Goal: Information Seeking & Learning: Learn about a topic

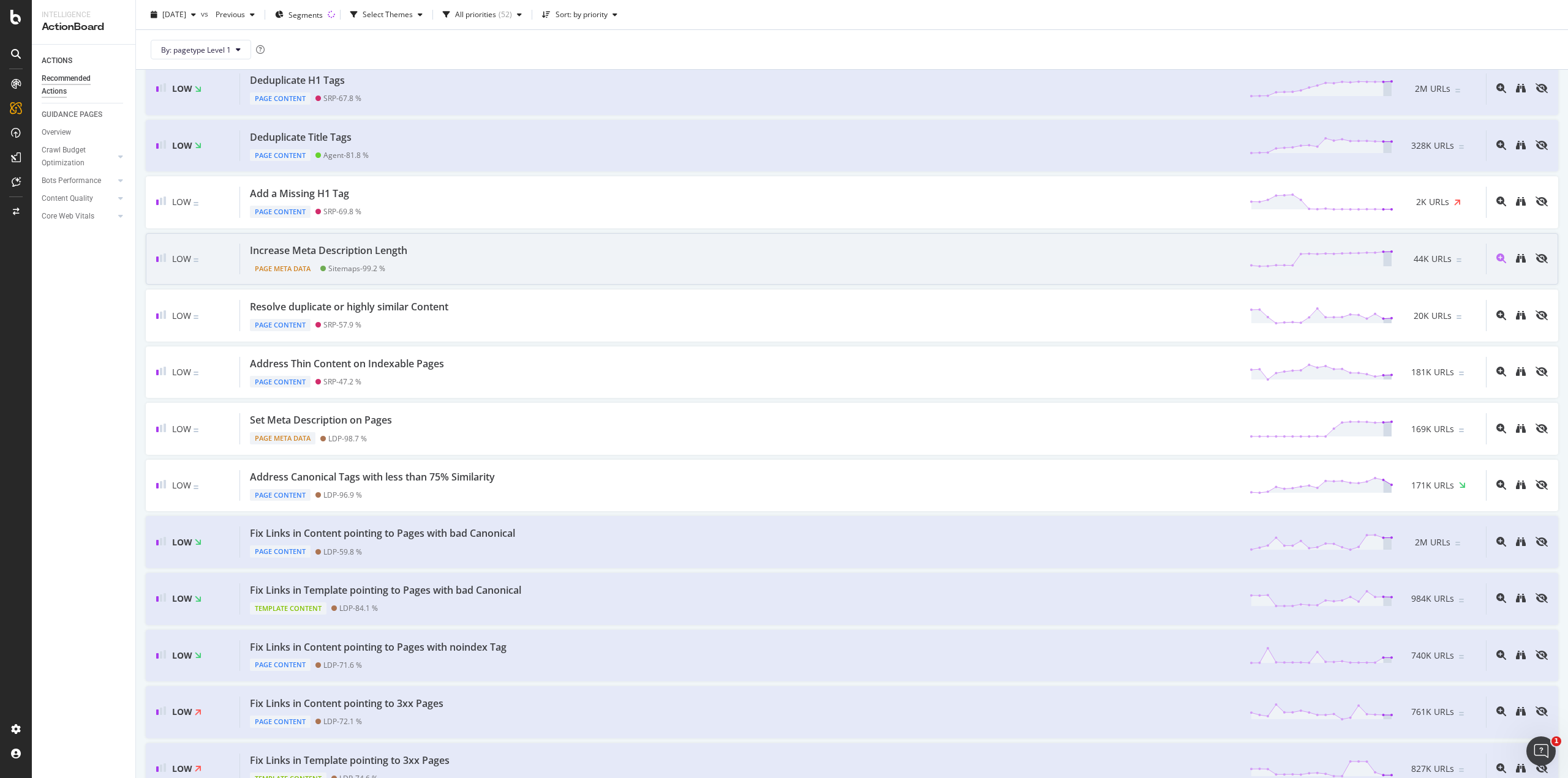
scroll to position [245, 0]
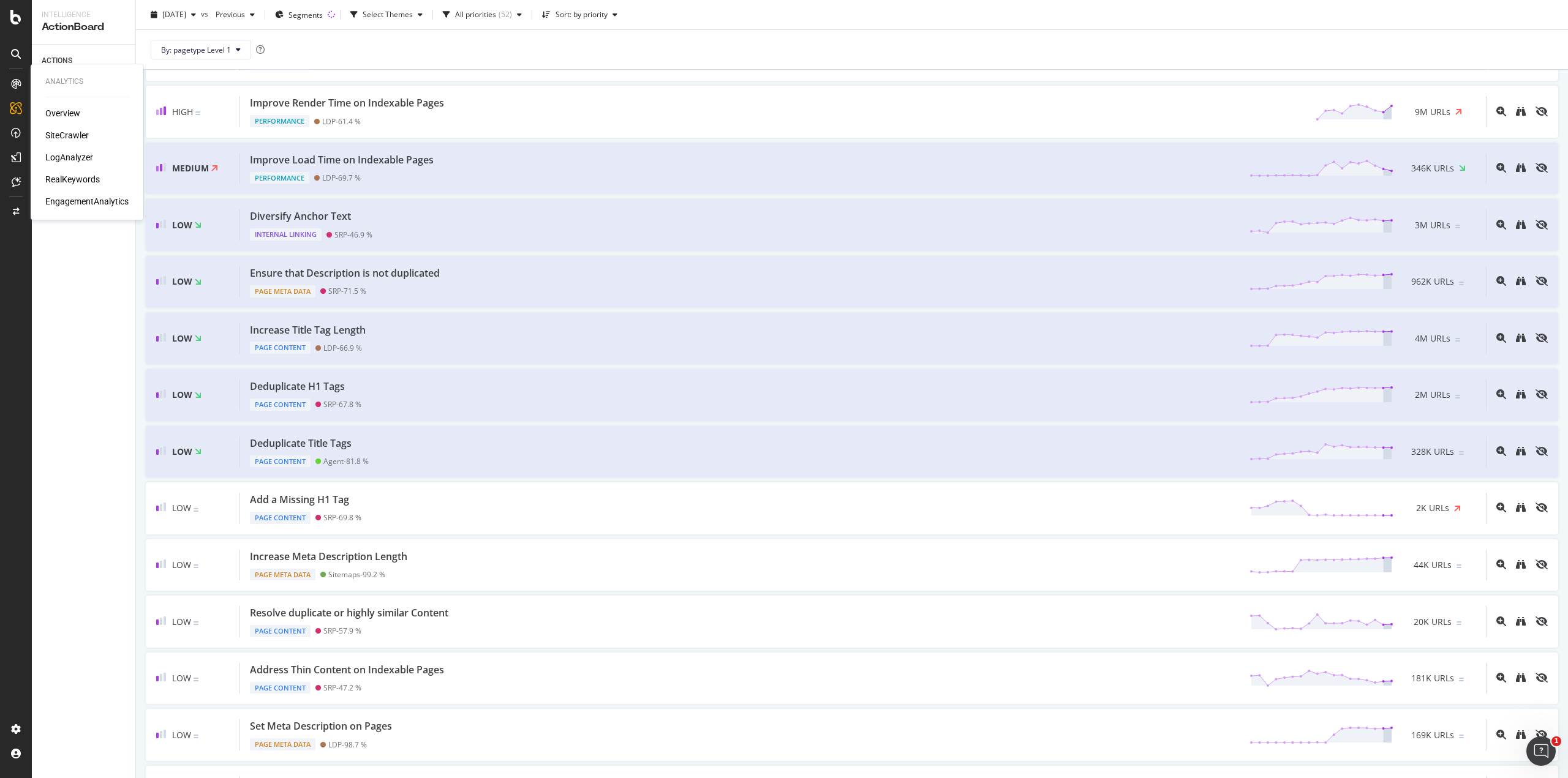
click at [64, 155] on div "LogAnalyzer" at bounding box center [68, 157] width 48 height 12
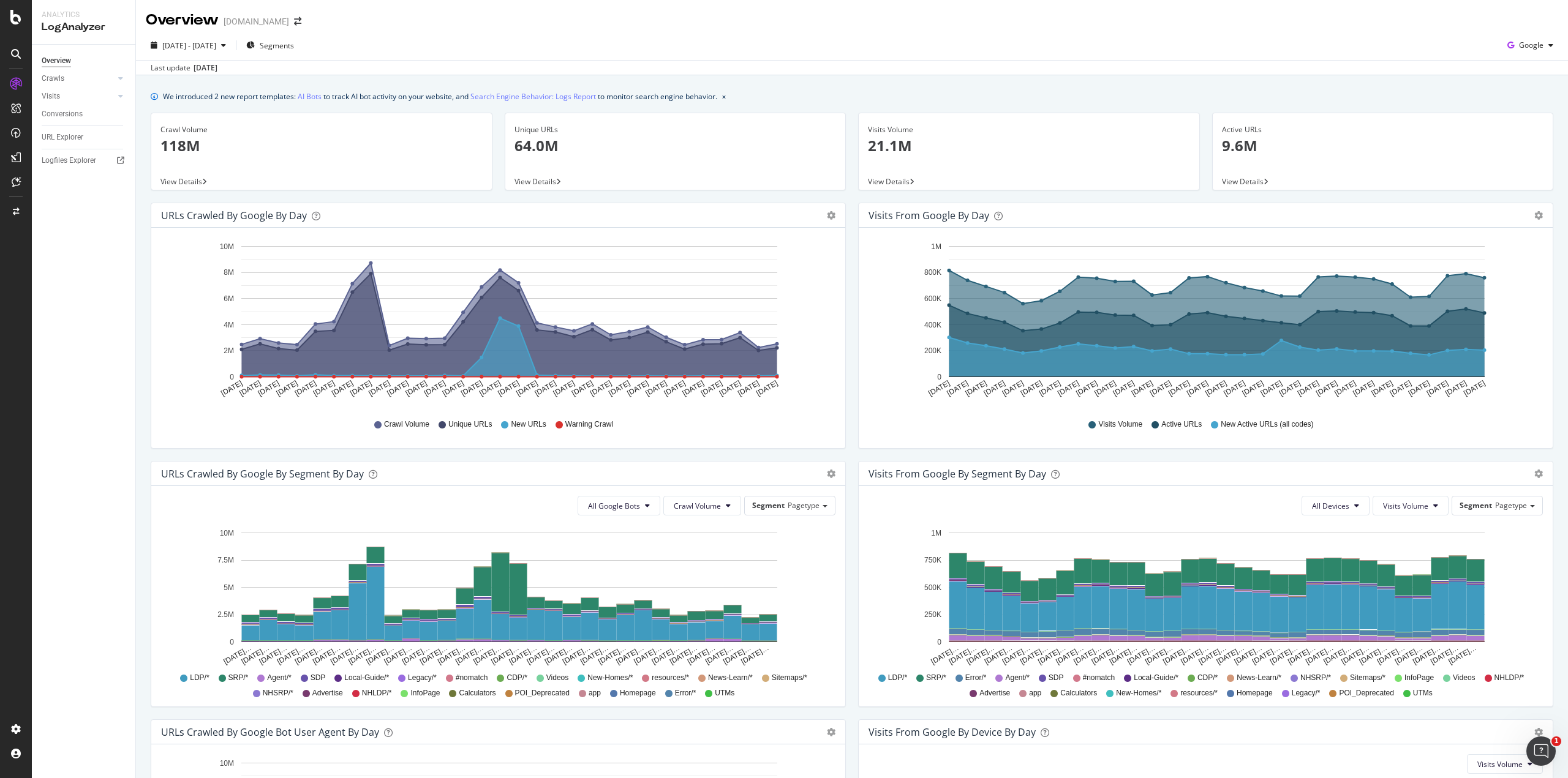
click at [516, 424] on span "New URLs" at bounding box center [528, 424] width 35 height 10
click at [294, 43] on span "Segments" at bounding box center [276, 45] width 35 height 10
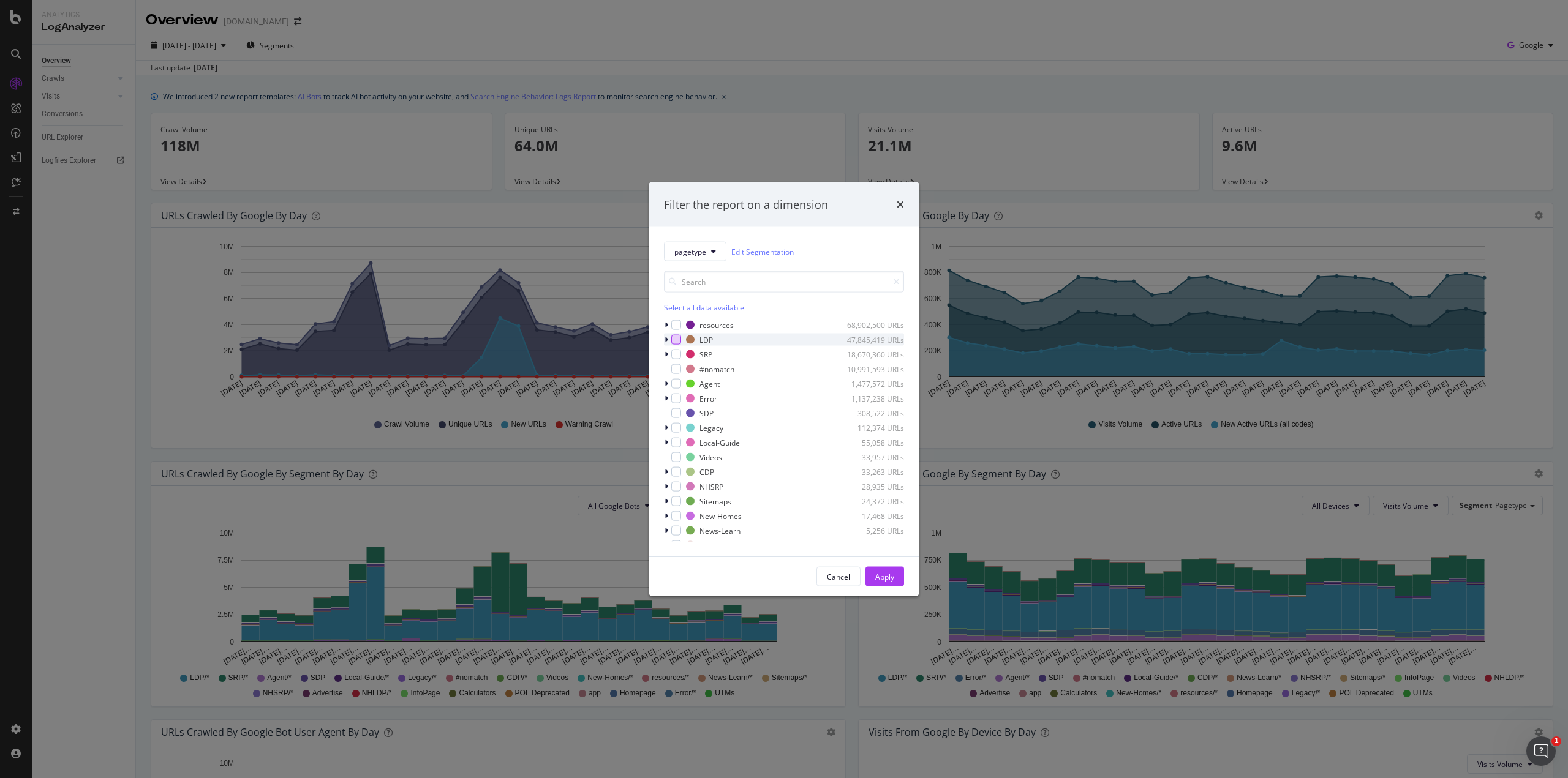
click at [677, 342] on div "modal" at bounding box center [676, 340] width 10 height 10
click at [882, 578] on div "Apply" at bounding box center [885, 576] width 19 height 10
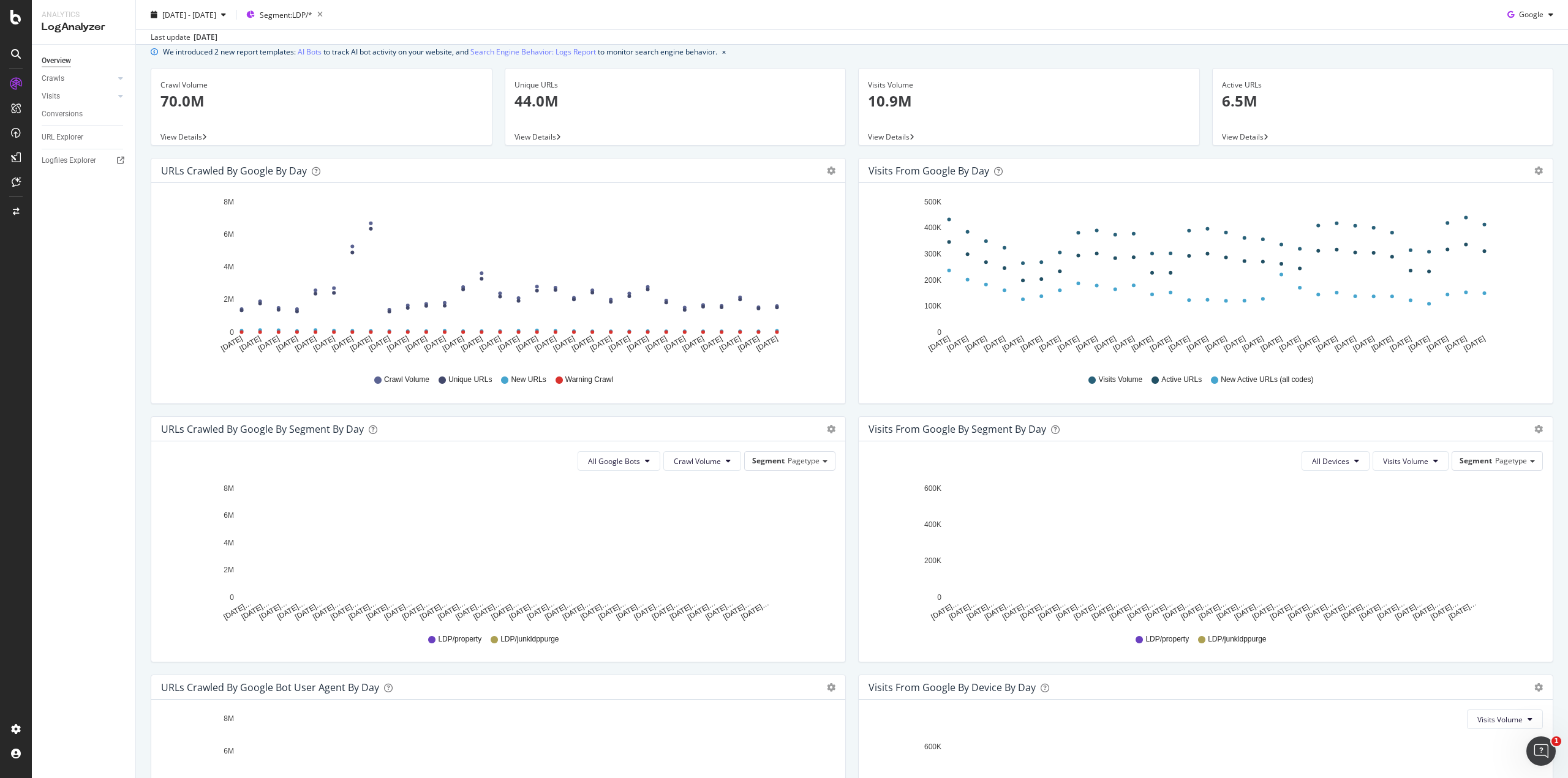
scroll to position [61, 0]
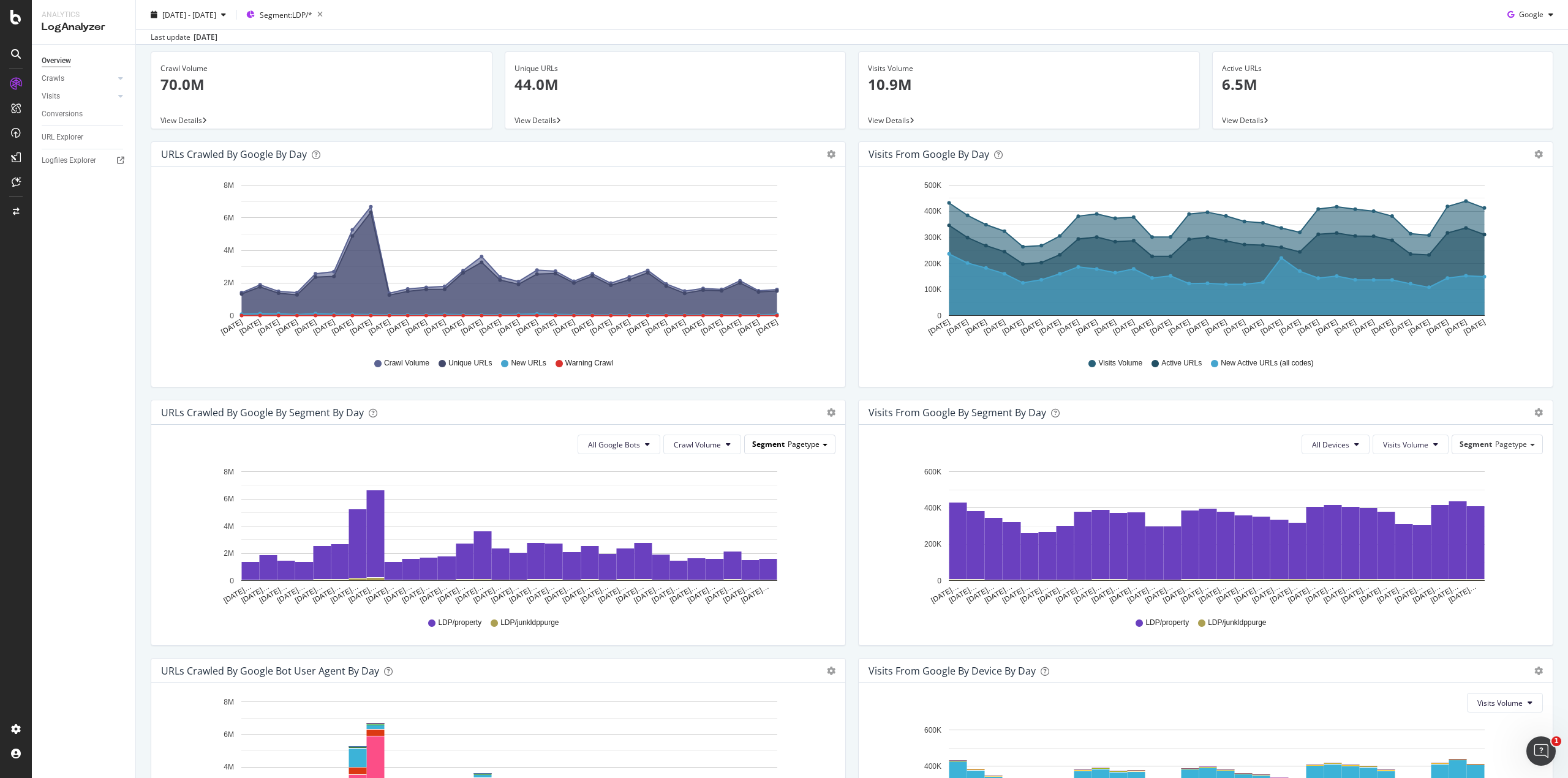
click at [776, 446] on span "Segment" at bounding box center [768, 444] width 32 height 10
click at [455, 622] on span "LDP/property" at bounding box center [459, 623] width 44 height 10
click at [523, 622] on span "LDP/junkldppurge" at bounding box center [529, 623] width 58 height 10
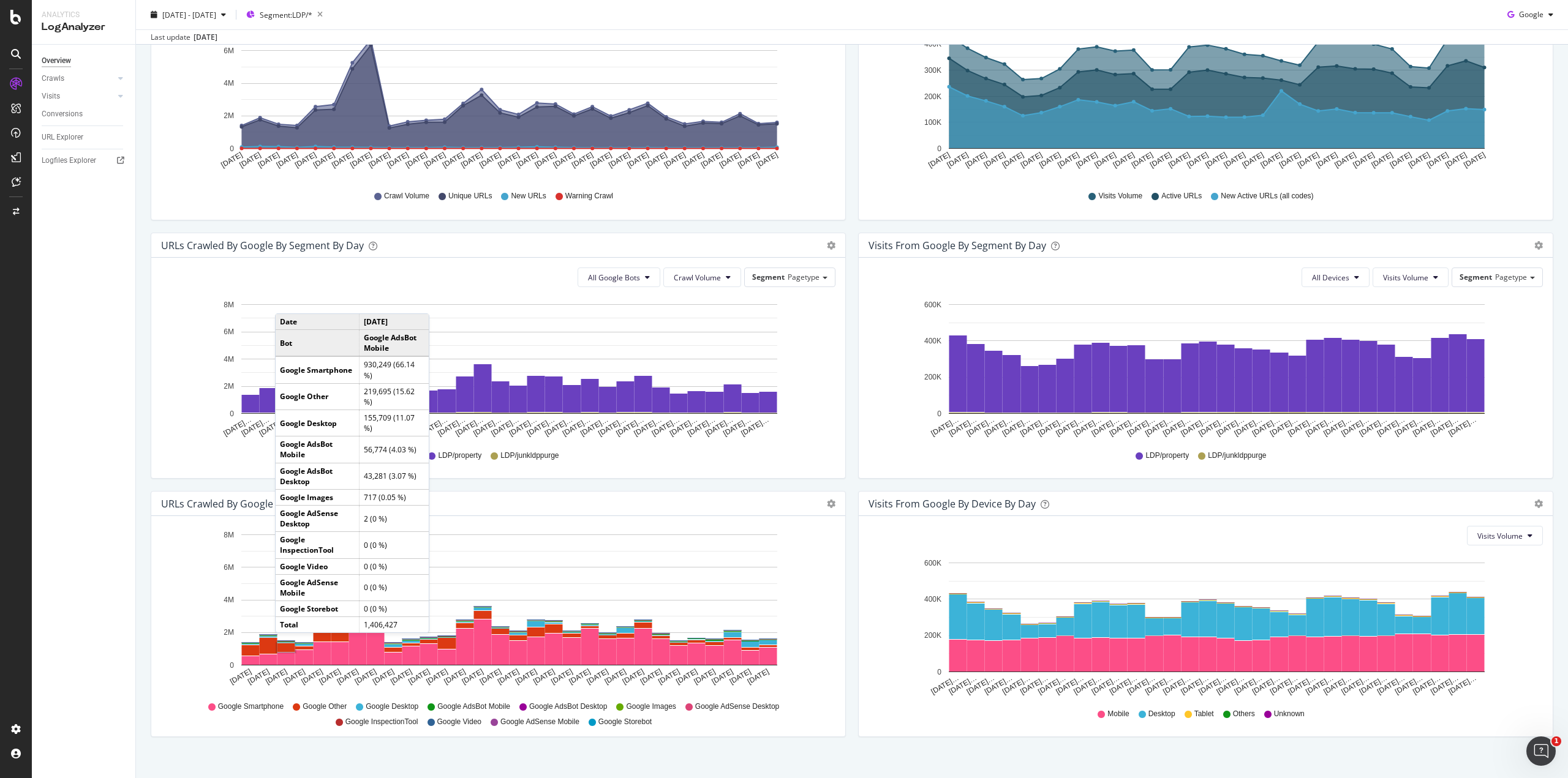
scroll to position [242, 0]
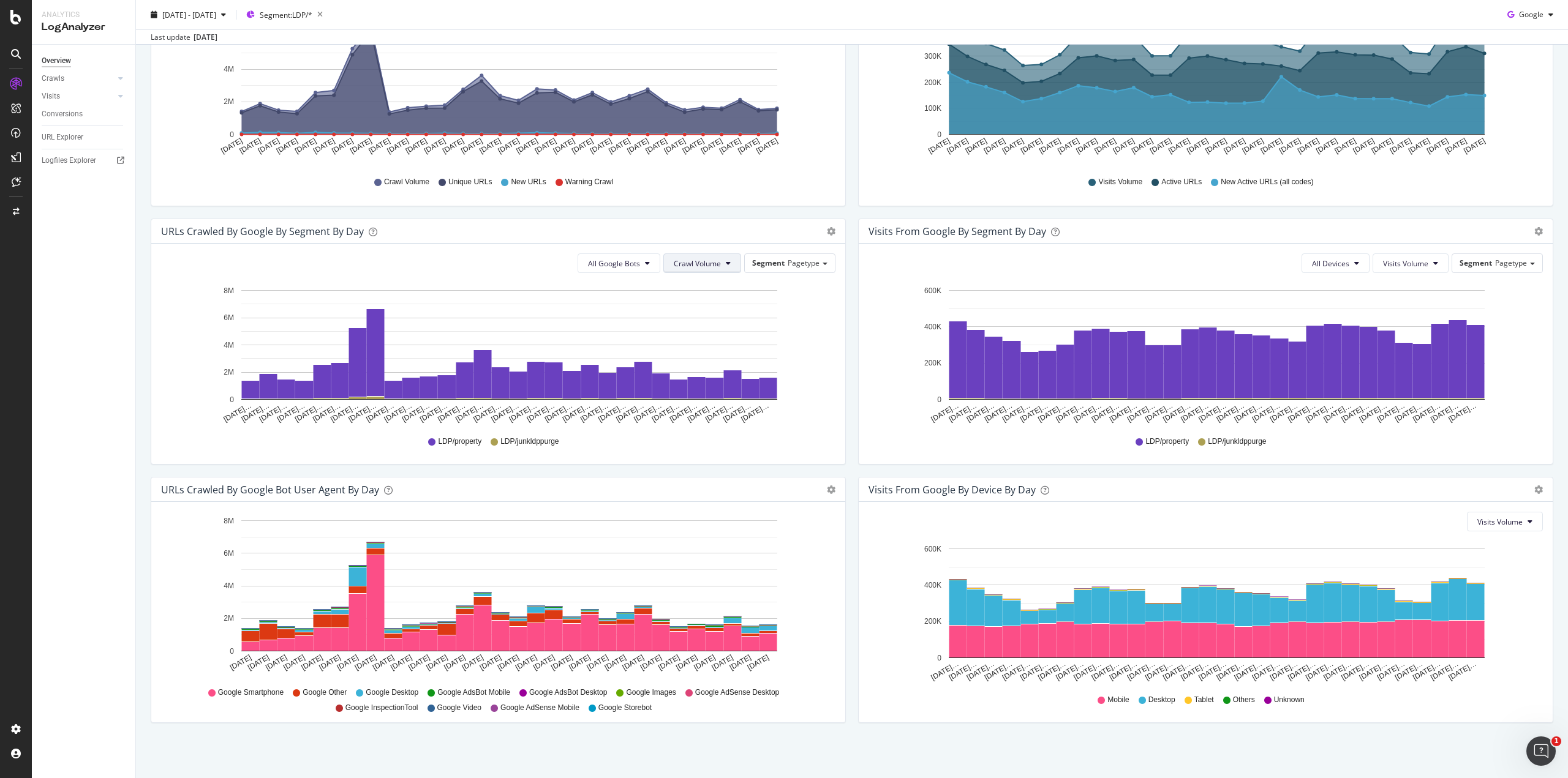
click at [680, 262] on span "Crawl Volume" at bounding box center [697, 263] width 48 height 10
click at [527, 259] on div "All Google Bots Crawl Volume Segment Pagetype" at bounding box center [498, 263] width 674 height 19
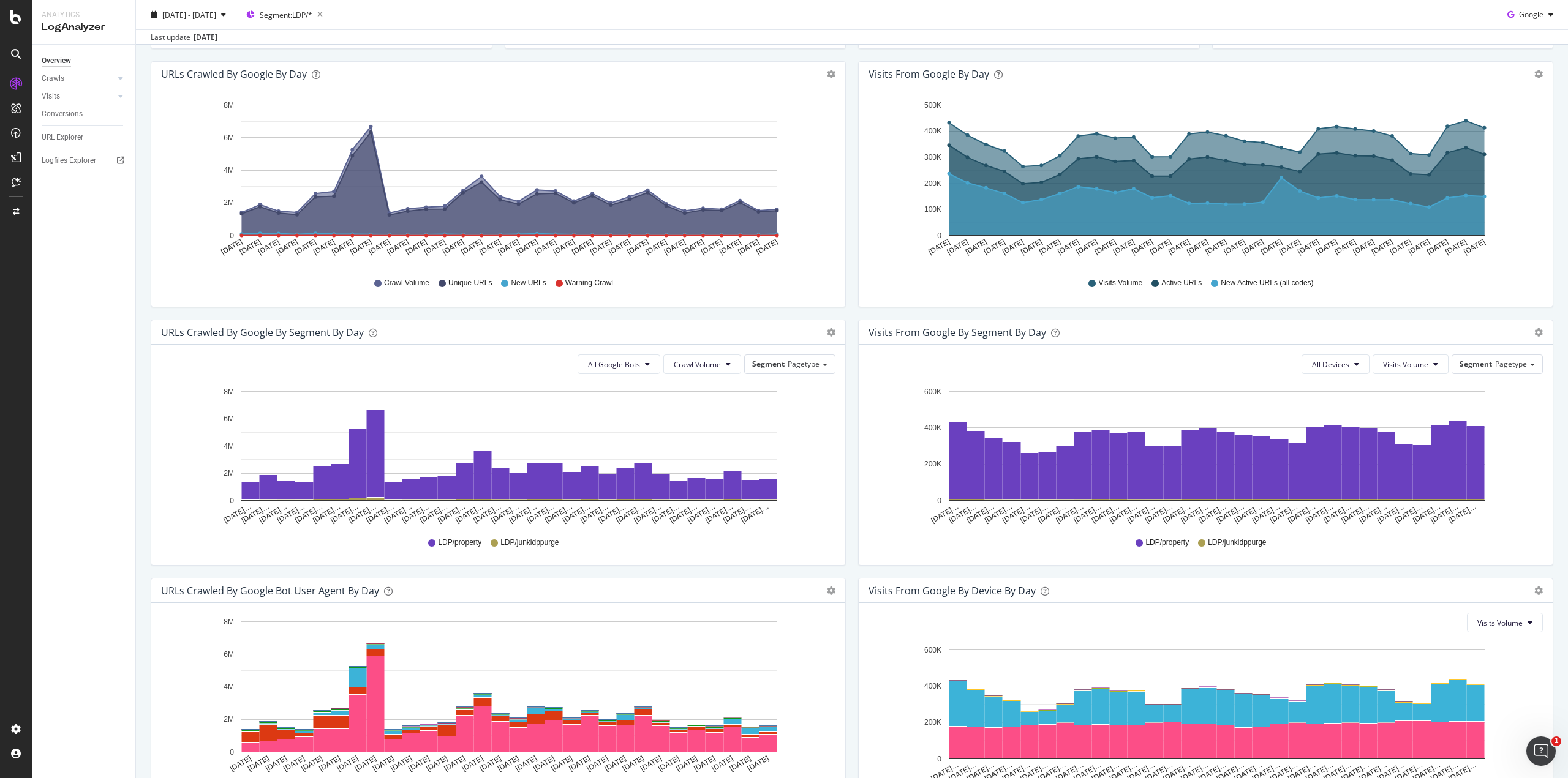
scroll to position [0, 0]
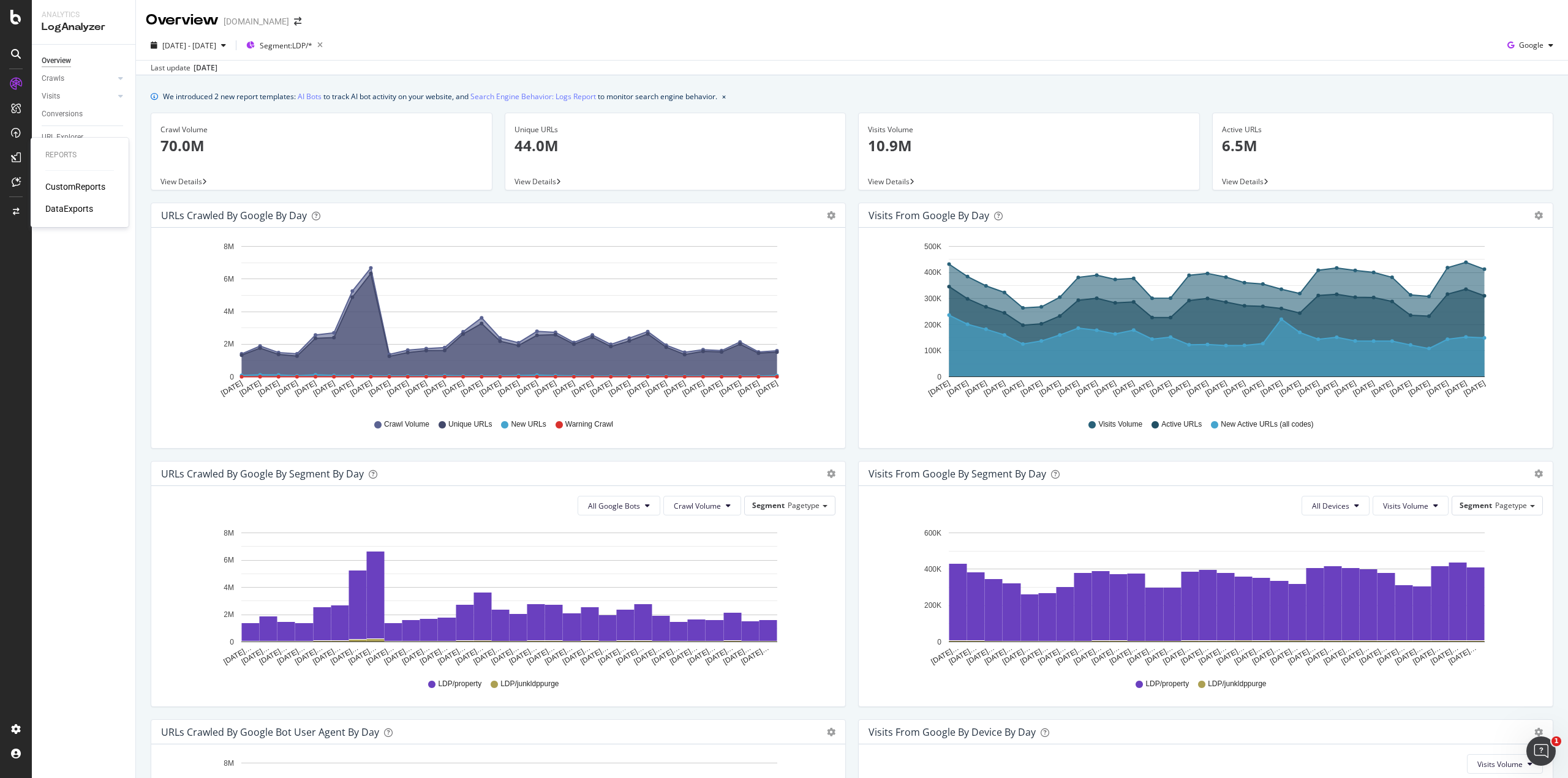
click at [60, 211] on div "DataExports" at bounding box center [68, 209] width 48 height 12
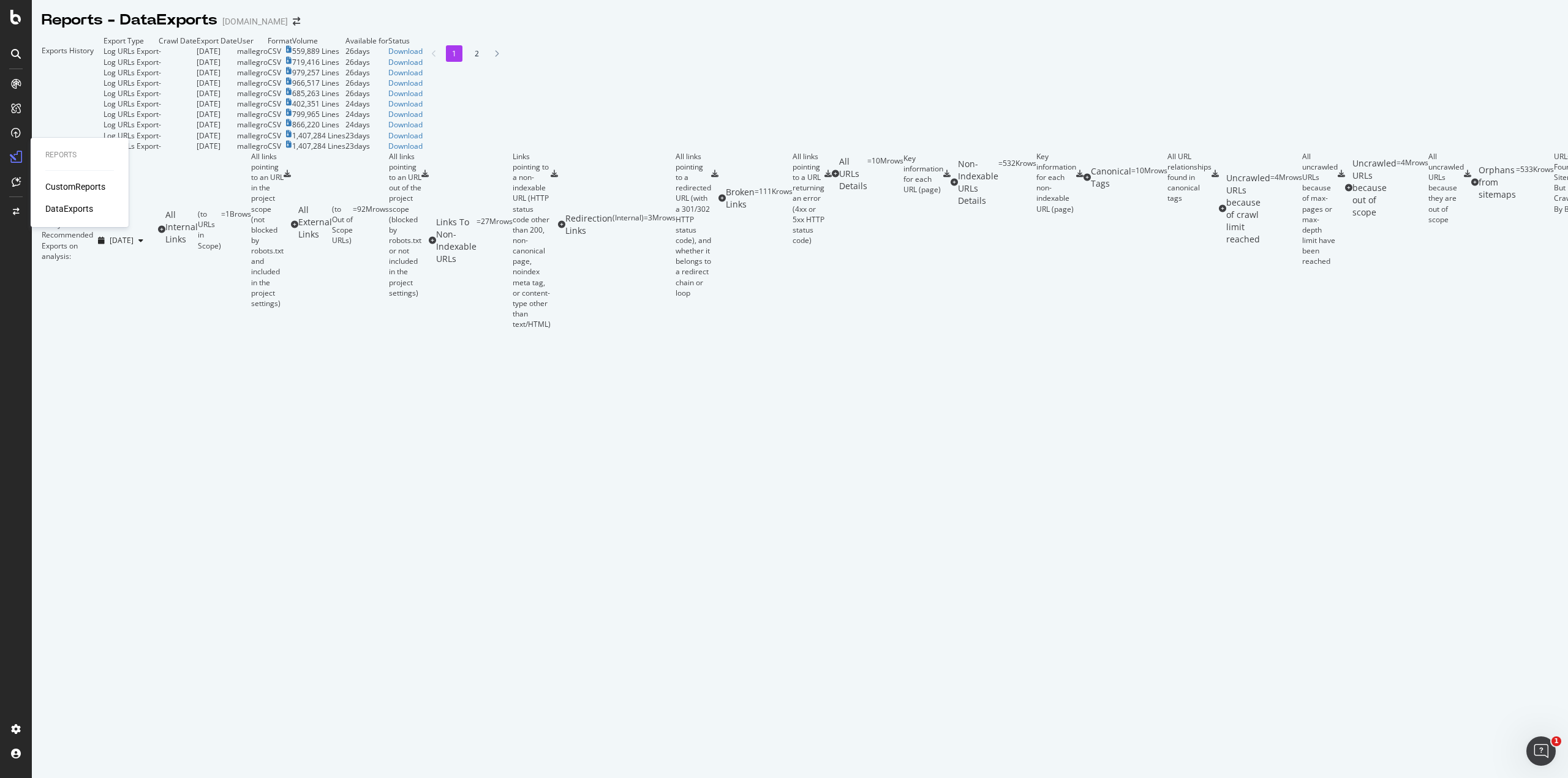
click at [54, 185] on div "CustomReports" at bounding box center [75, 186] width 60 height 12
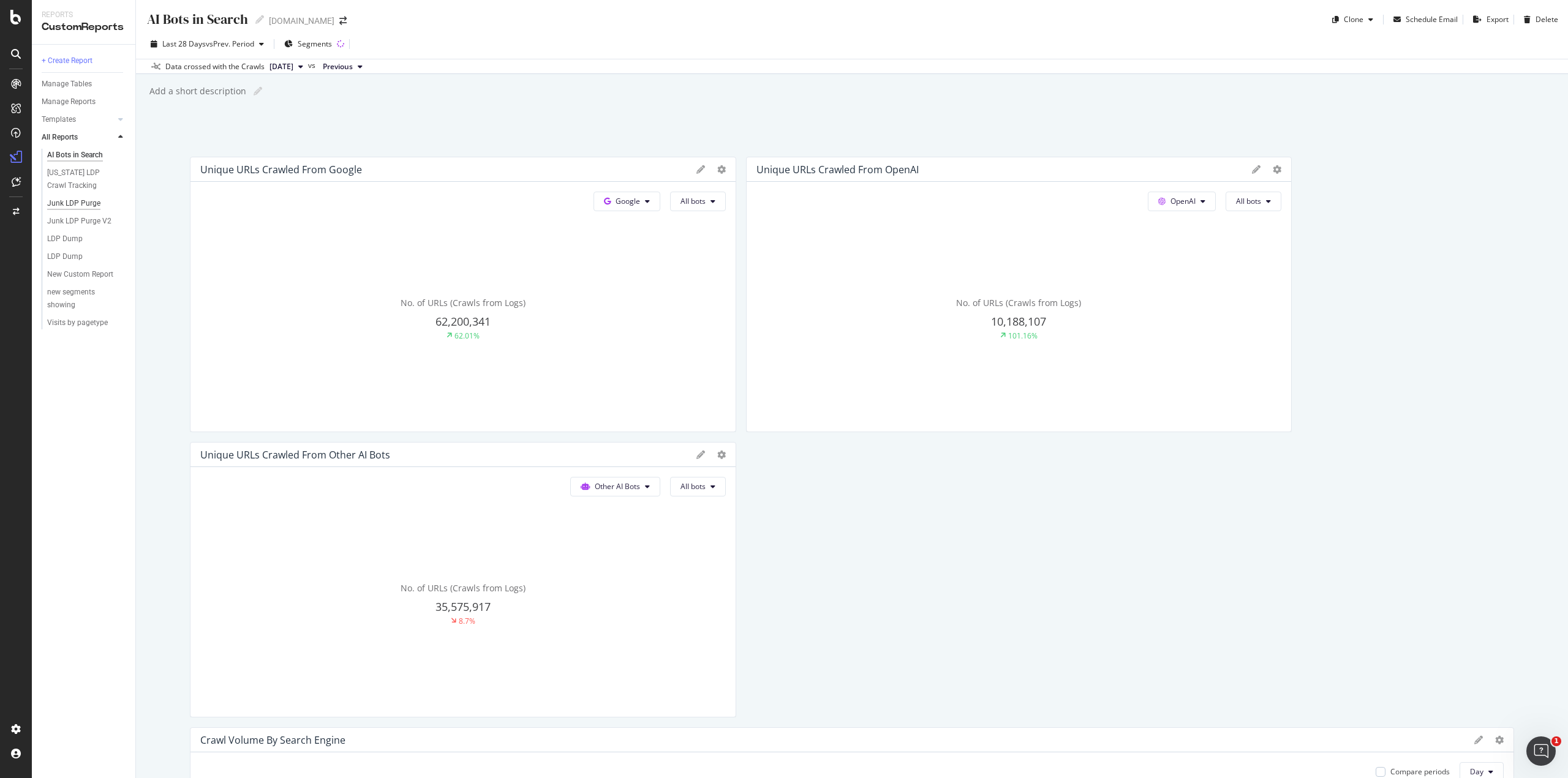
click at [90, 203] on div "Junk LDP Purge" at bounding box center [74, 204] width 53 height 13
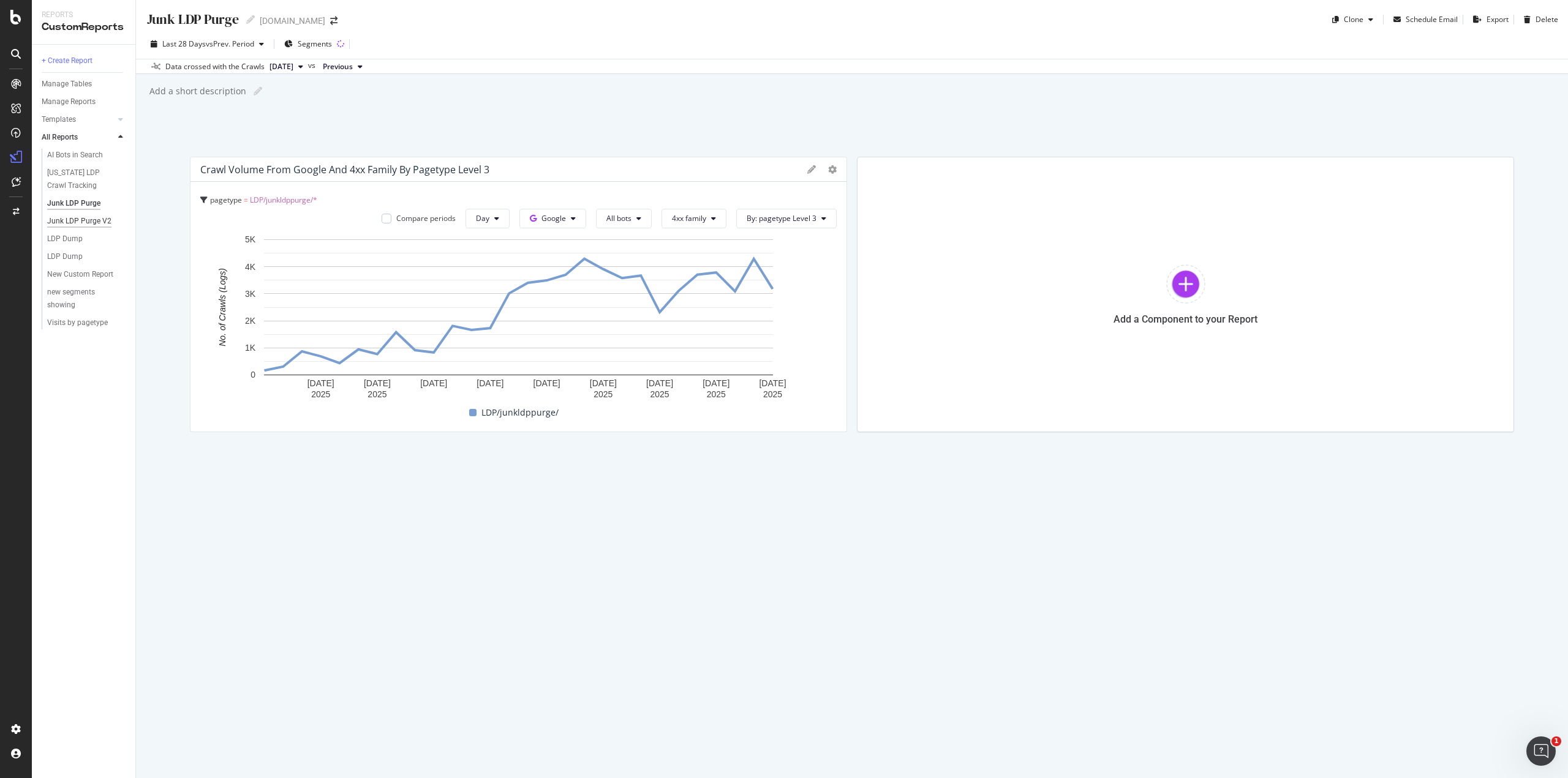
click at [85, 221] on div "Junk LDP Purge V2" at bounding box center [80, 221] width 64 height 13
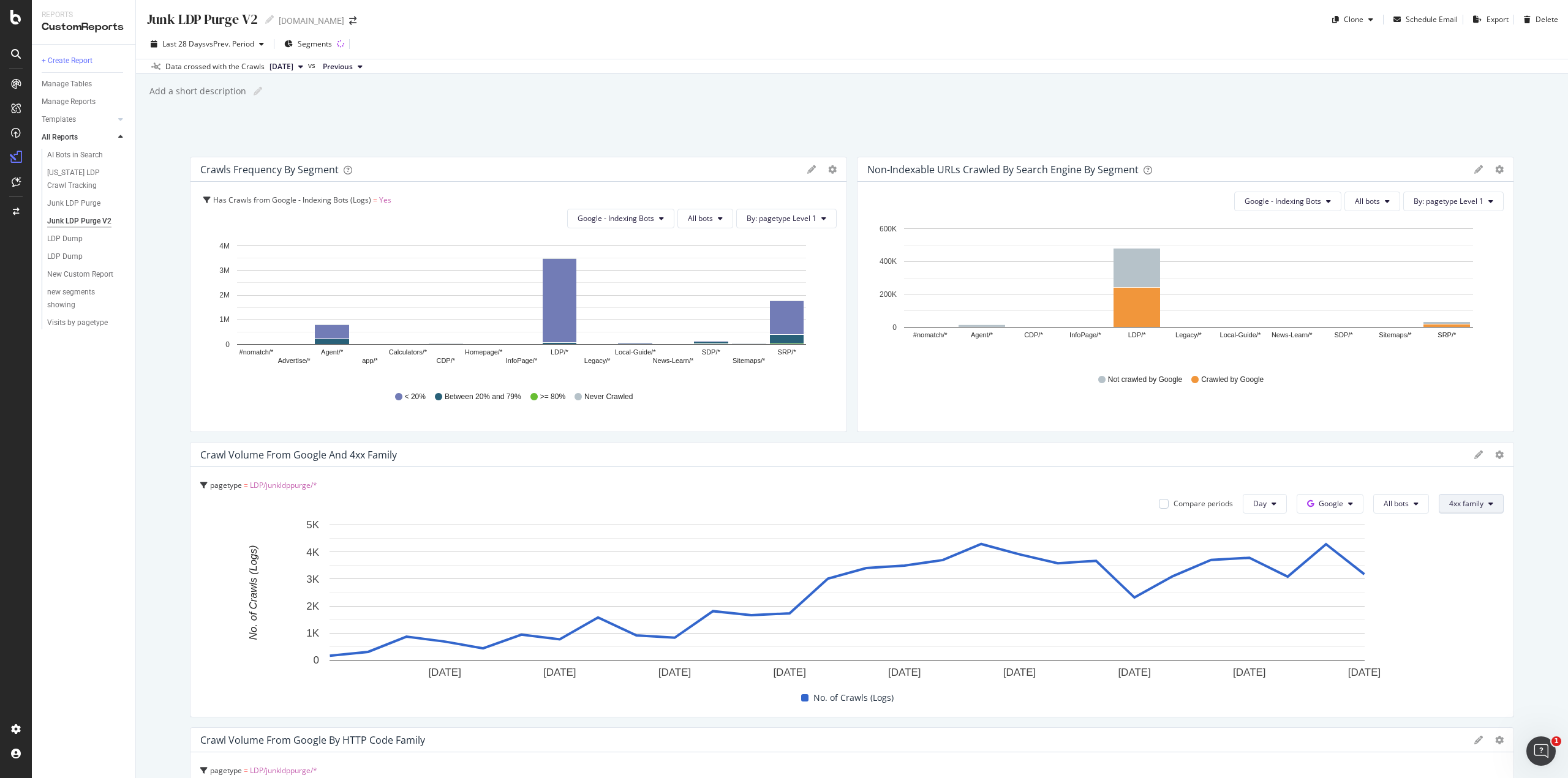
click at [1449, 505] on span "4xx family" at bounding box center [1466, 503] width 35 height 10
click at [1450, 511] on button "4xx family" at bounding box center [1471, 503] width 65 height 19
click at [324, 44] on span "Segments" at bounding box center [314, 43] width 35 height 10
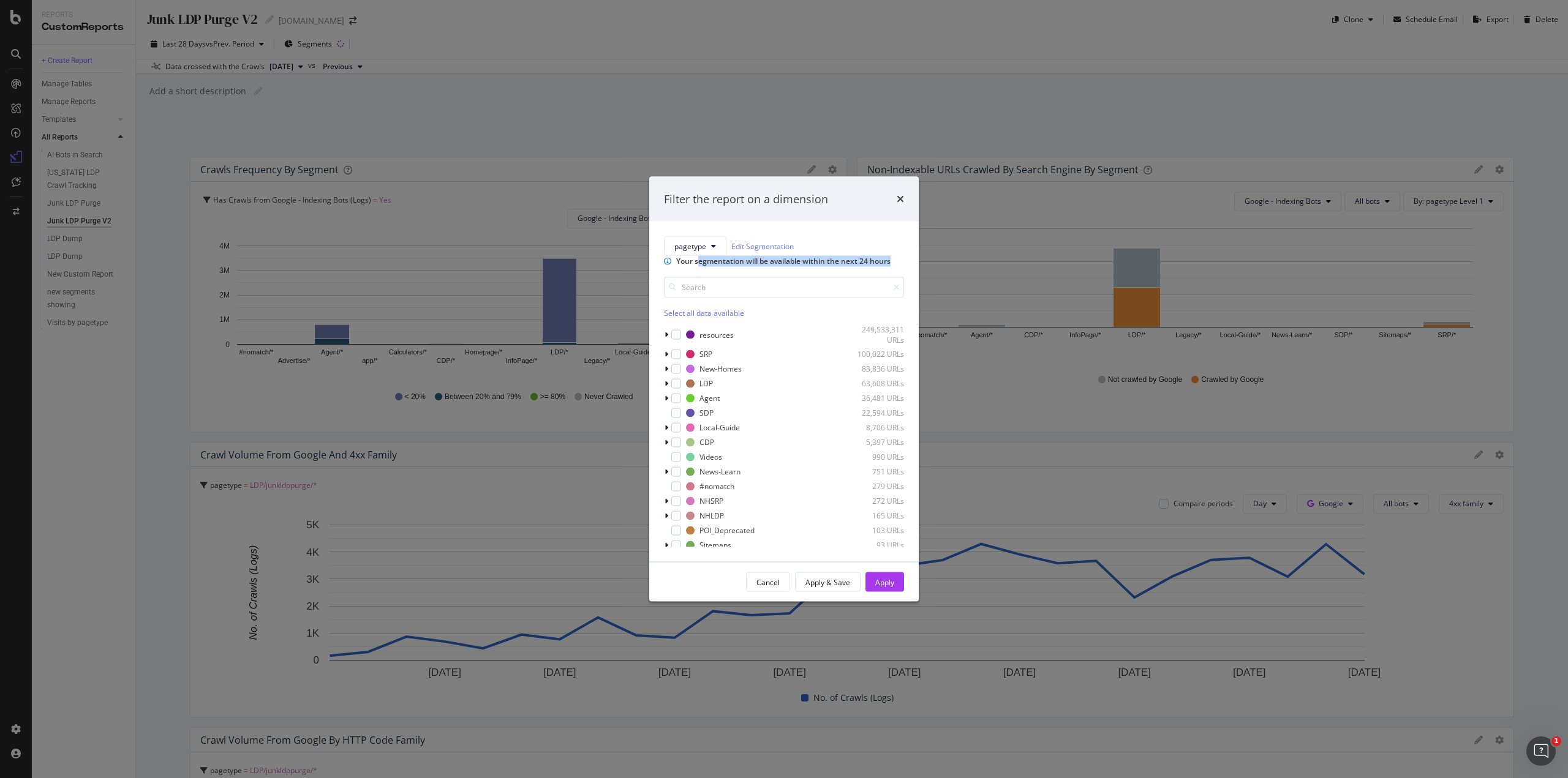
drag, startPoint x: 713, startPoint y: 259, endPoint x: 774, endPoint y: 269, distance: 61.8
click at [774, 267] on div "Your segmentation will be available within the next 24 hours" at bounding box center [790, 262] width 228 height 11
click at [667, 387] on icon "modal" at bounding box center [666, 383] width 4 height 7
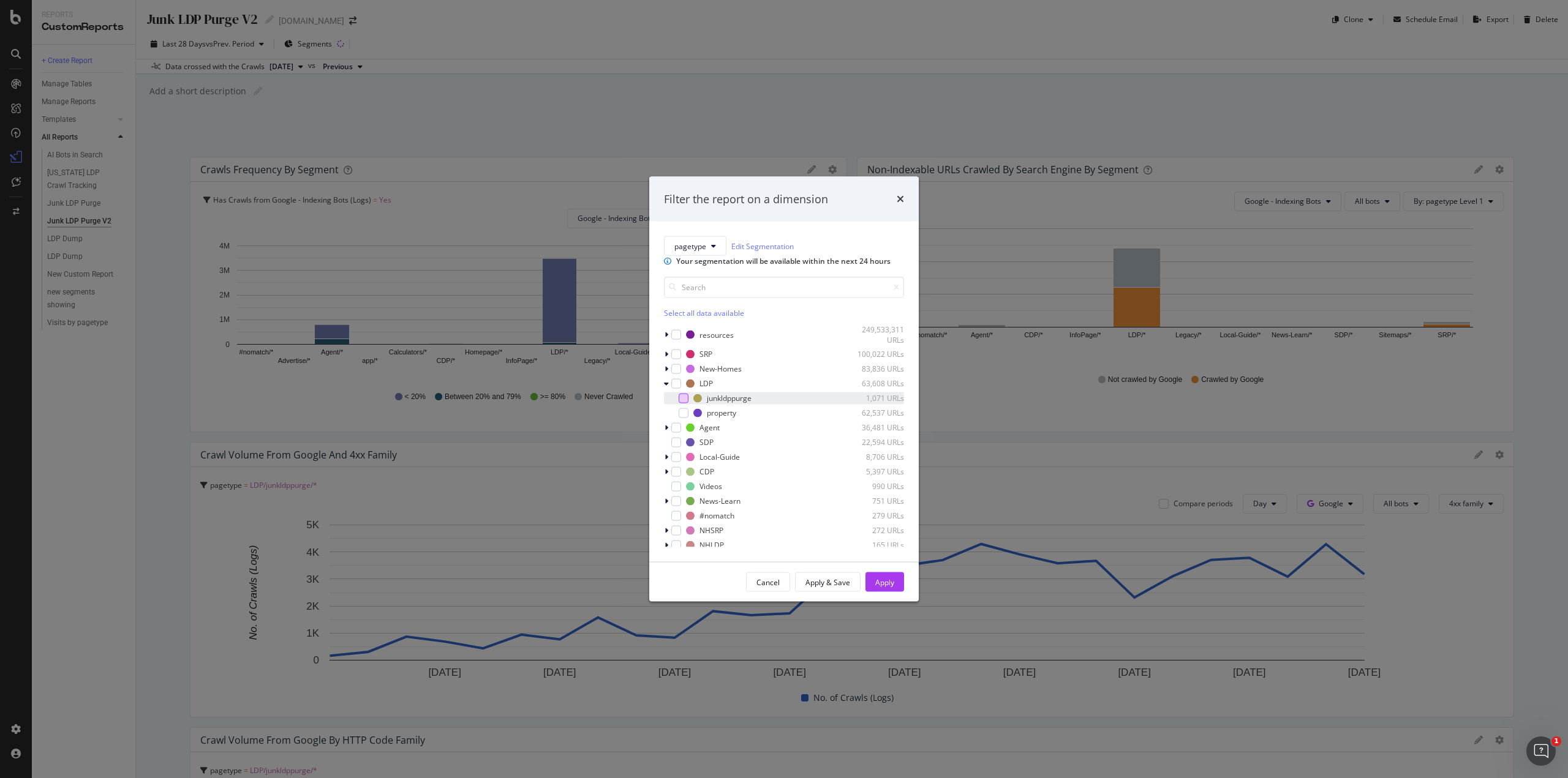
click at [682, 403] on div "modal" at bounding box center [683, 398] width 10 height 10
click at [875, 587] on div "Apply" at bounding box center [885, 581] width 19 height 10
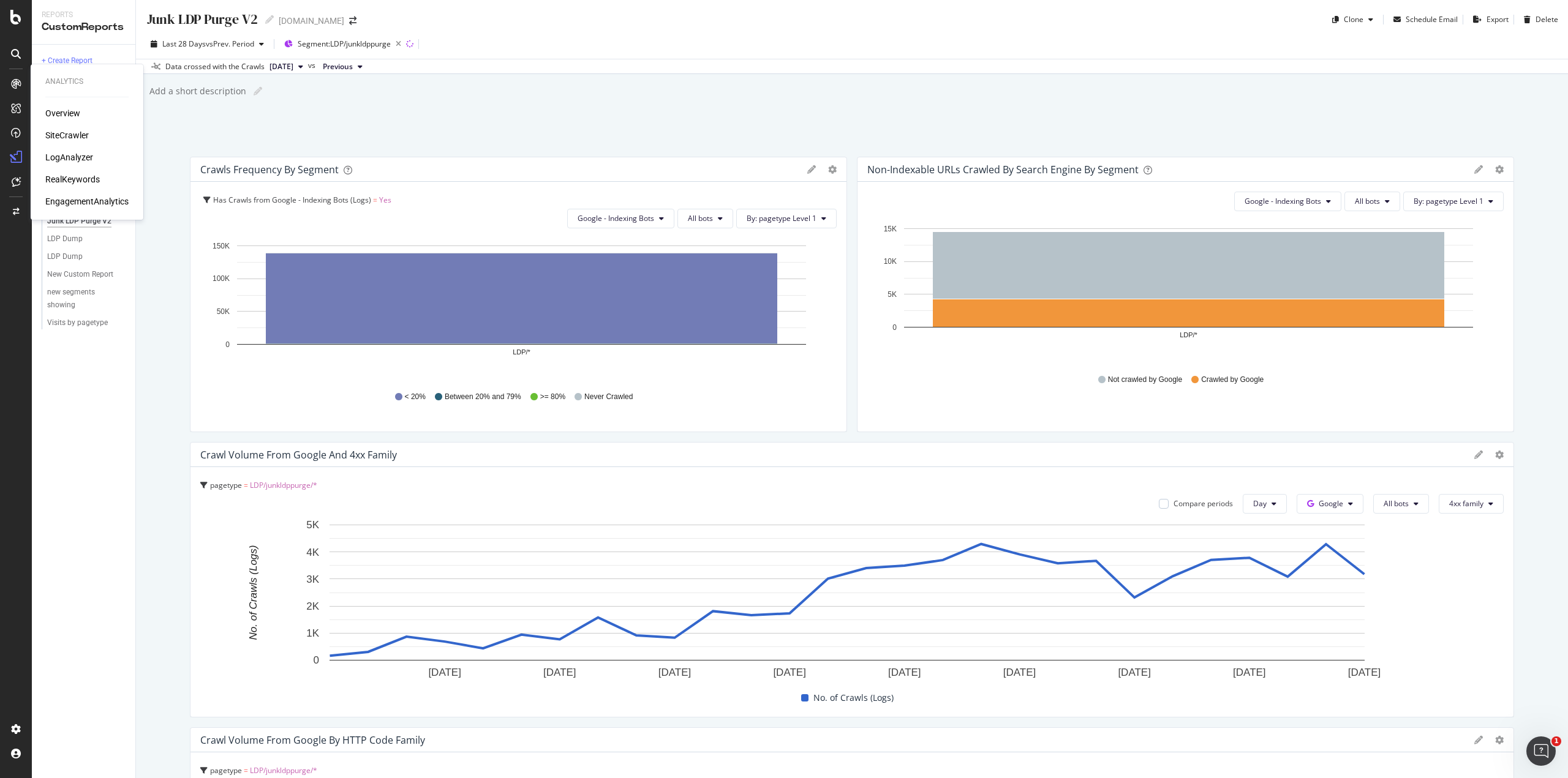
click at [55, 135] on div "SiteCrawler" at bounding box center [67, 134] width 44 height 12
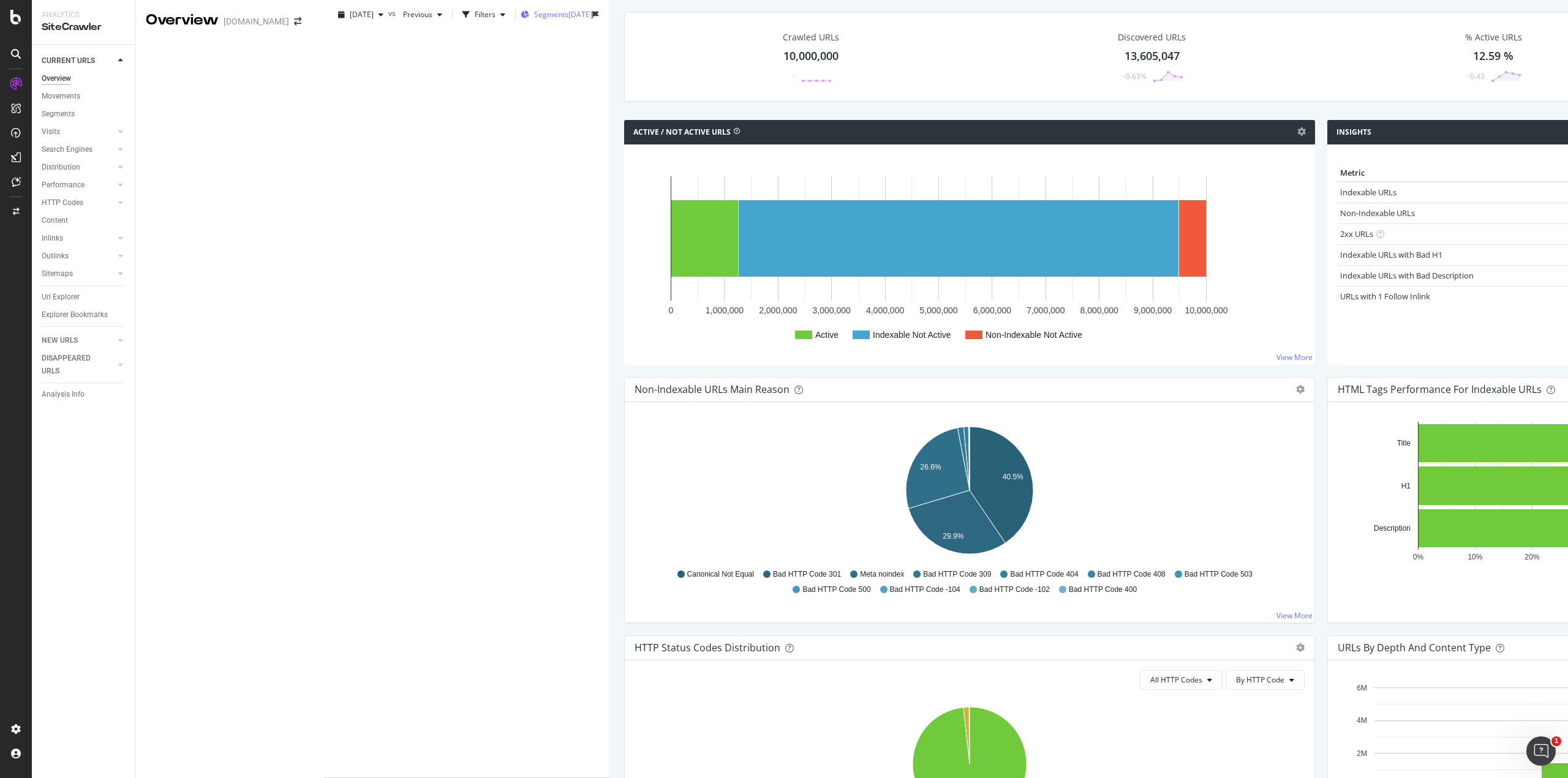
click at [568, 19] on div "2025-09-18" at bounding box center [580, 14] width 24 height 10
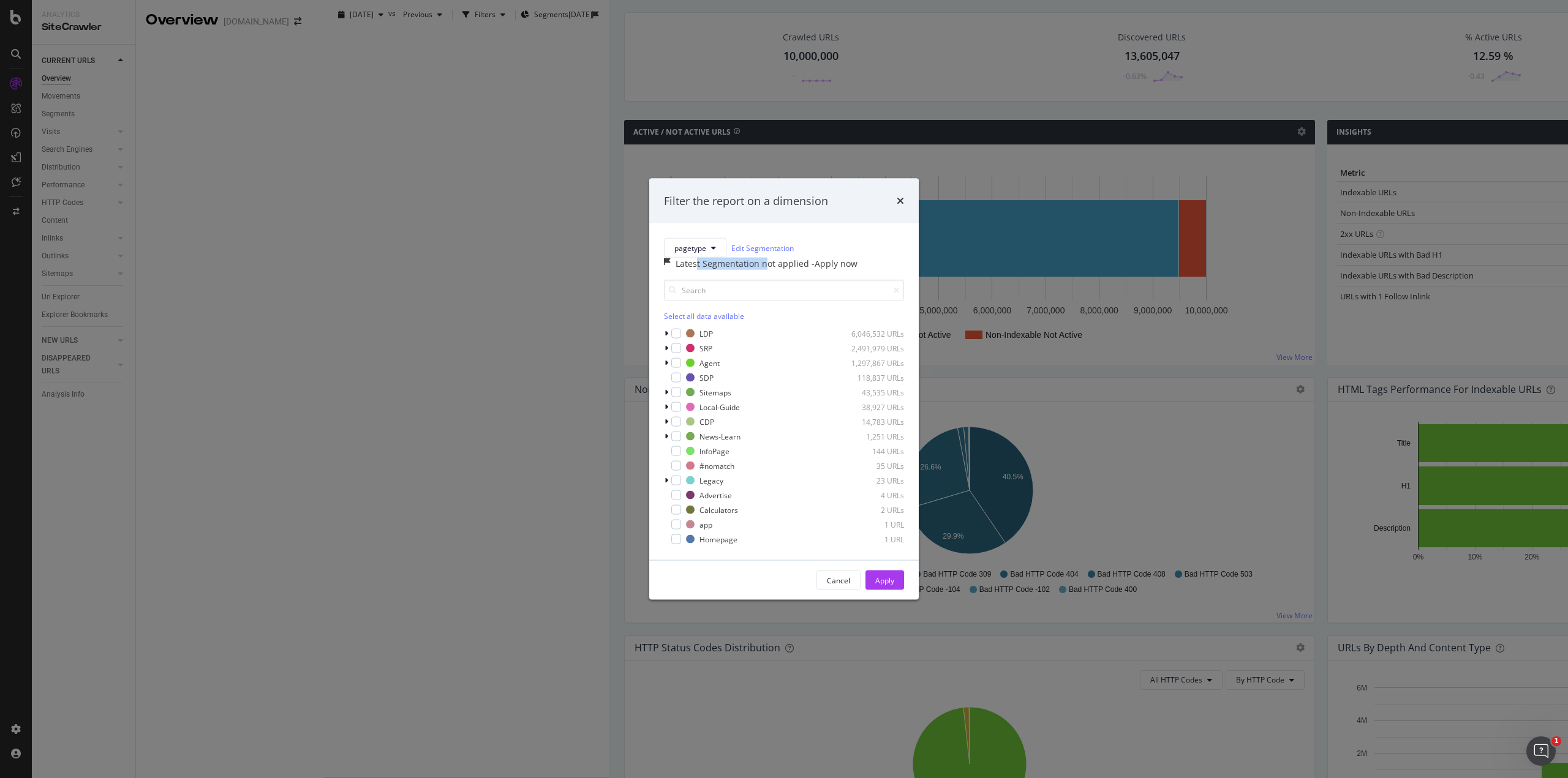
drag, startPoint x: 703, startPoint y: 271, endPoint x: 769, endPoint y: 272, distance: 66.0
click at [769, 270] on div "Latest Segmentation not applied" at bounding box center [743, 263] width 136 height 12
click at [770, 270] on div "Latest Segmentation not applied" at bounding box center [743, 263] width 136 height 12
click at [835, 270] on div "- Apply now" at bounding box center [834, 263] width 46 height 12
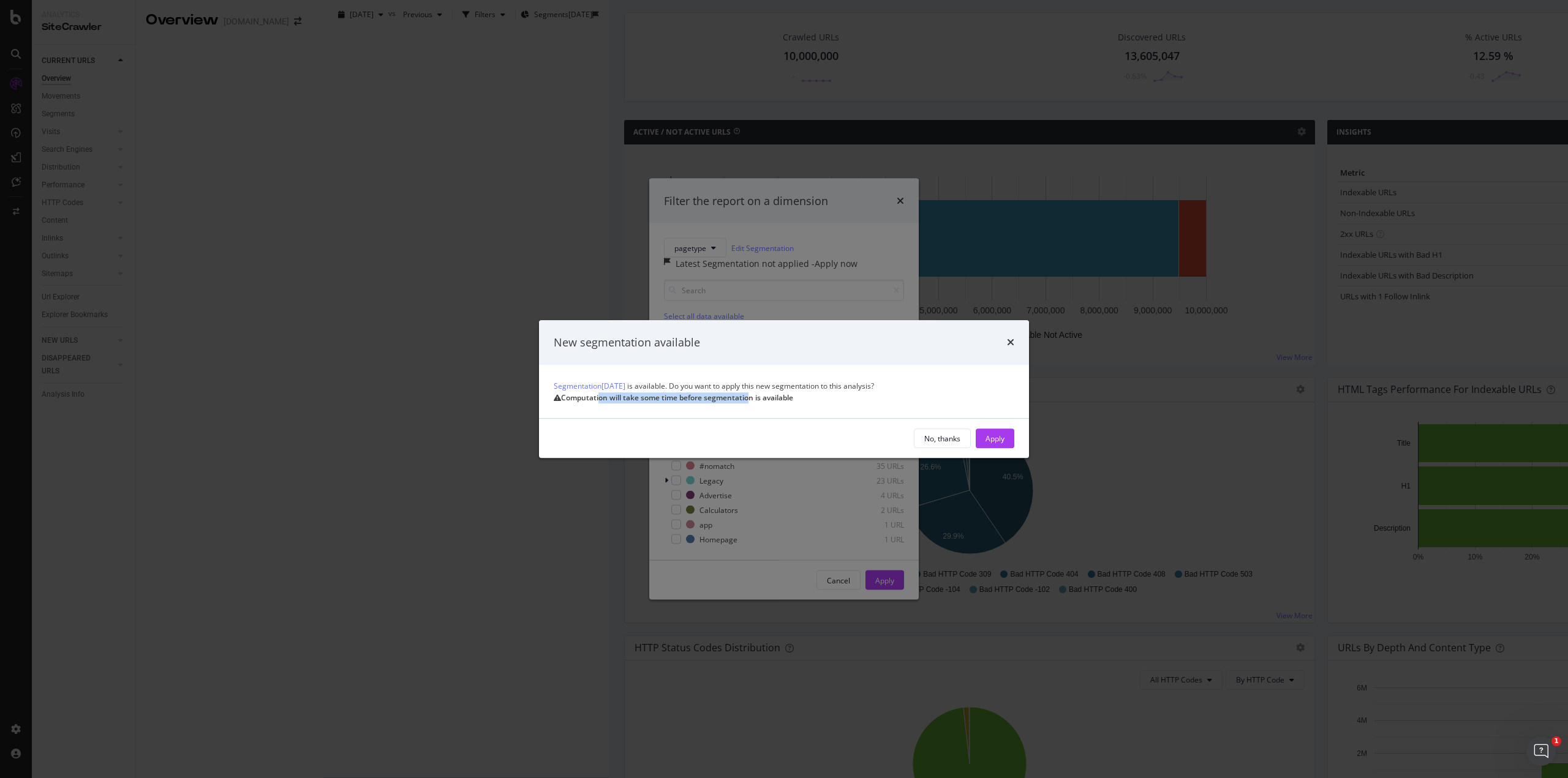
drag, startPoint x: 618, startPoint y: 399, endPoint x: 769, endPoint y: 400, distance: 151.0
click at [769, 400] on div "Computation will take some time before segmentation is available" at bounding box center [787, 398] width 453 height 11
click at [987, 444] on div "Apply" at bounding box center [995, 438] width 19 height 10
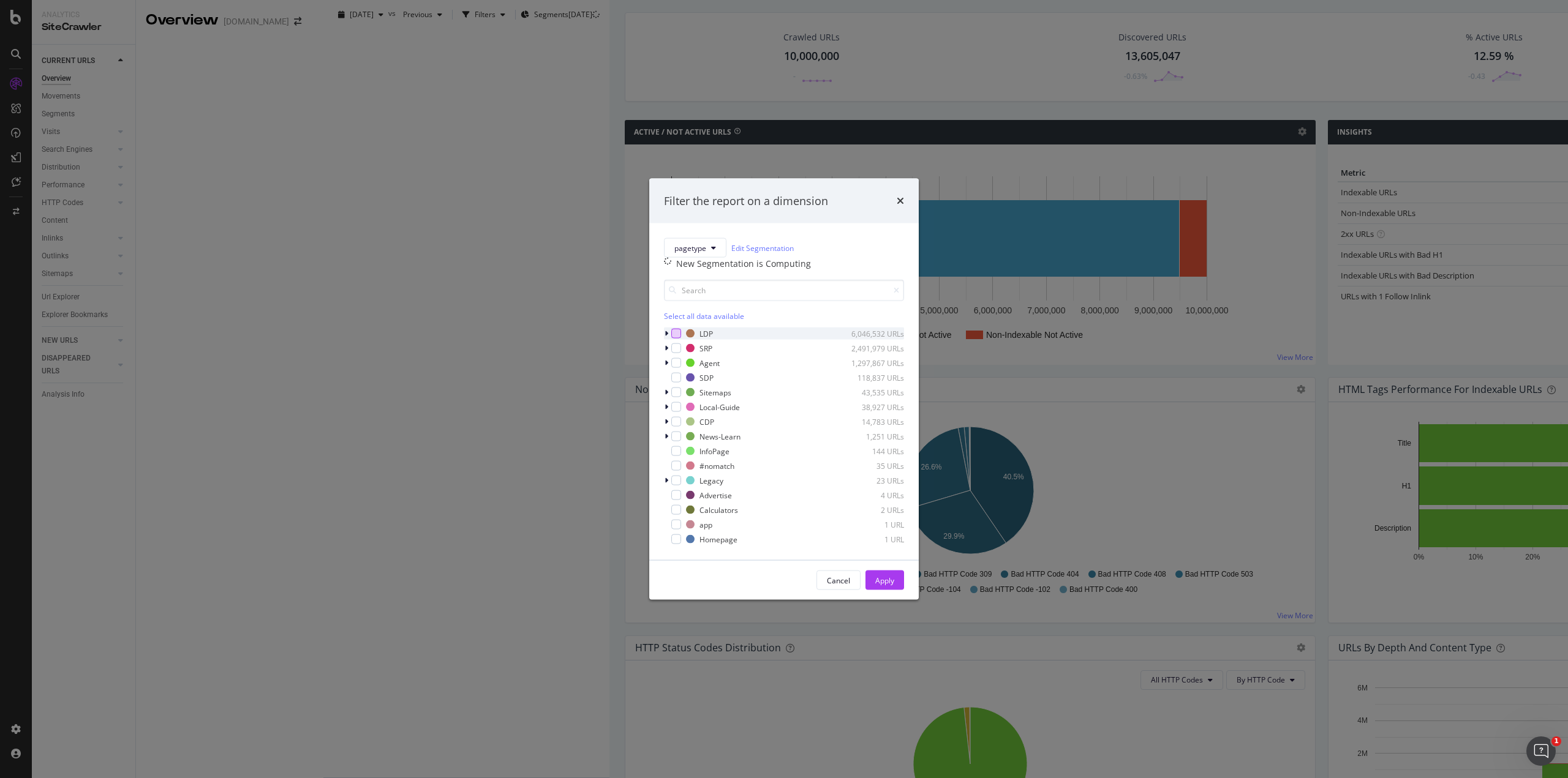
click at [672, 338] on div "modal" at bounding box center [676, 333] width 10 height 10
click at [890, 586] on div "Apply" at bounding box center [885, 580] width 19 height 10
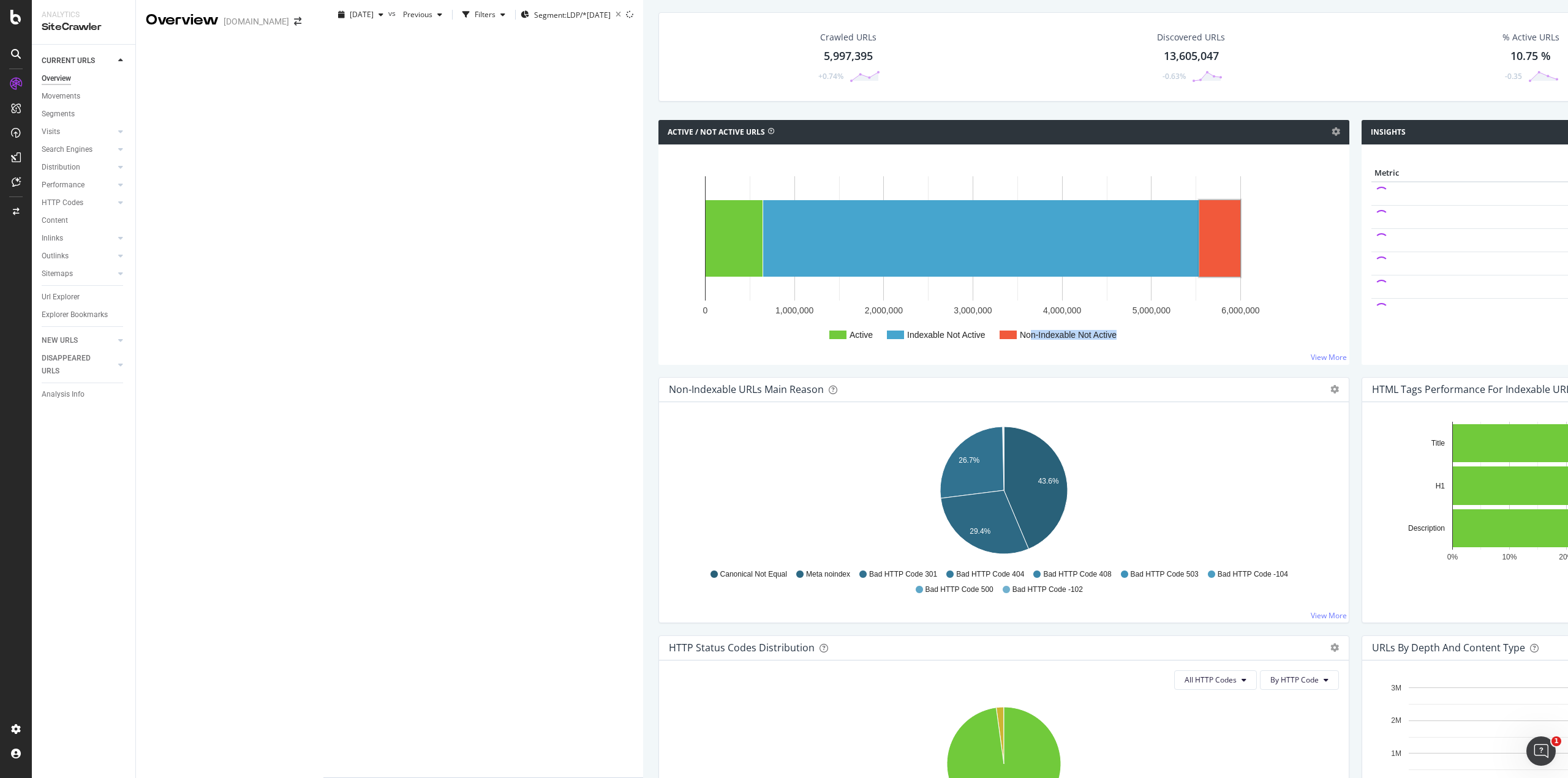
drag, startPoint x: 563, startPoint y: 400, endPoint x: 608, endPoint y: 400, distance: 45.0
click at [1019, 340] on text "Non-Indexable Not Active" at bounding box center [1068, 335] width 97 height 10
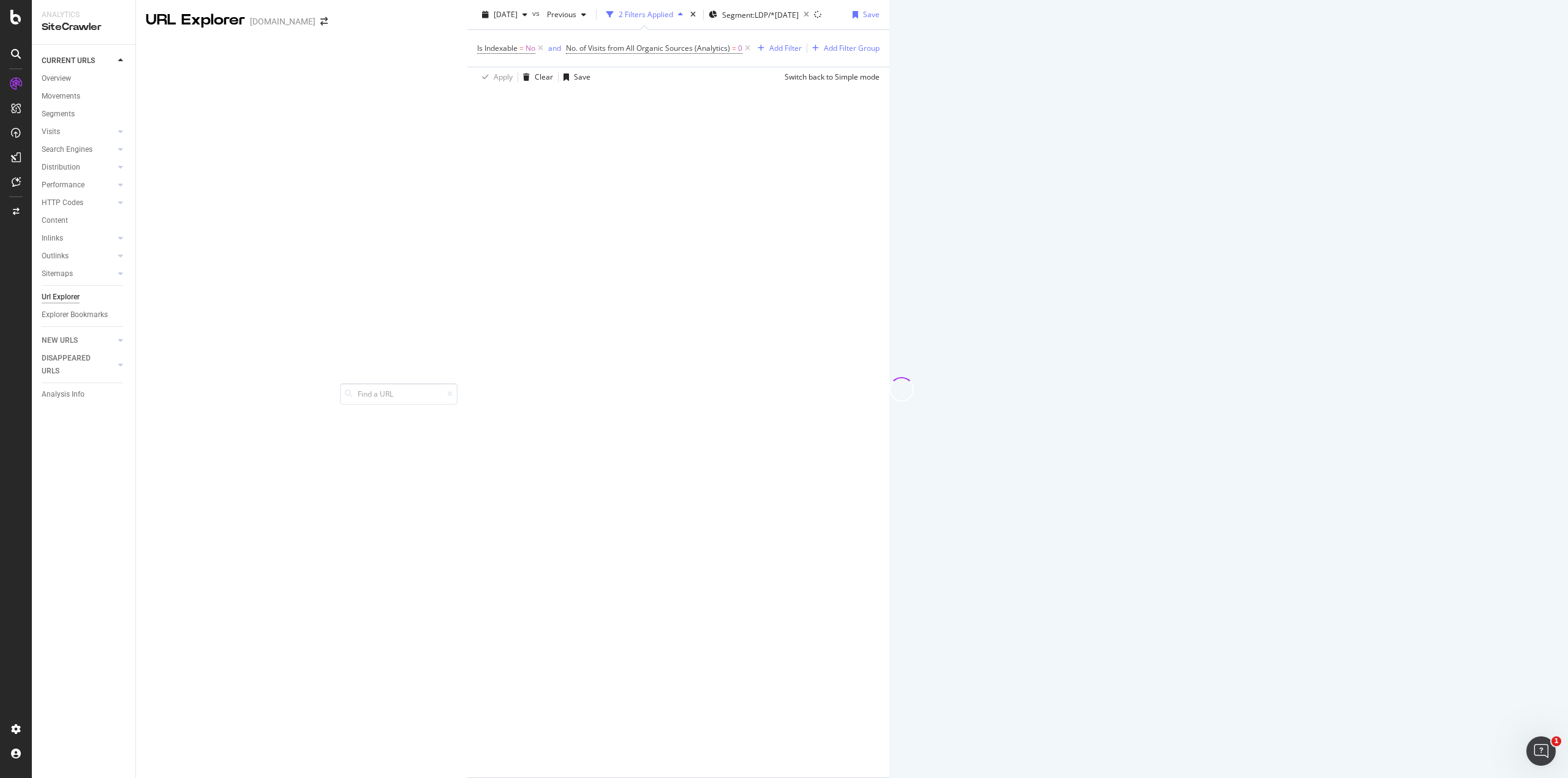
click at [889, 413] on div at bounding box center [901, 389] width 24 height 778
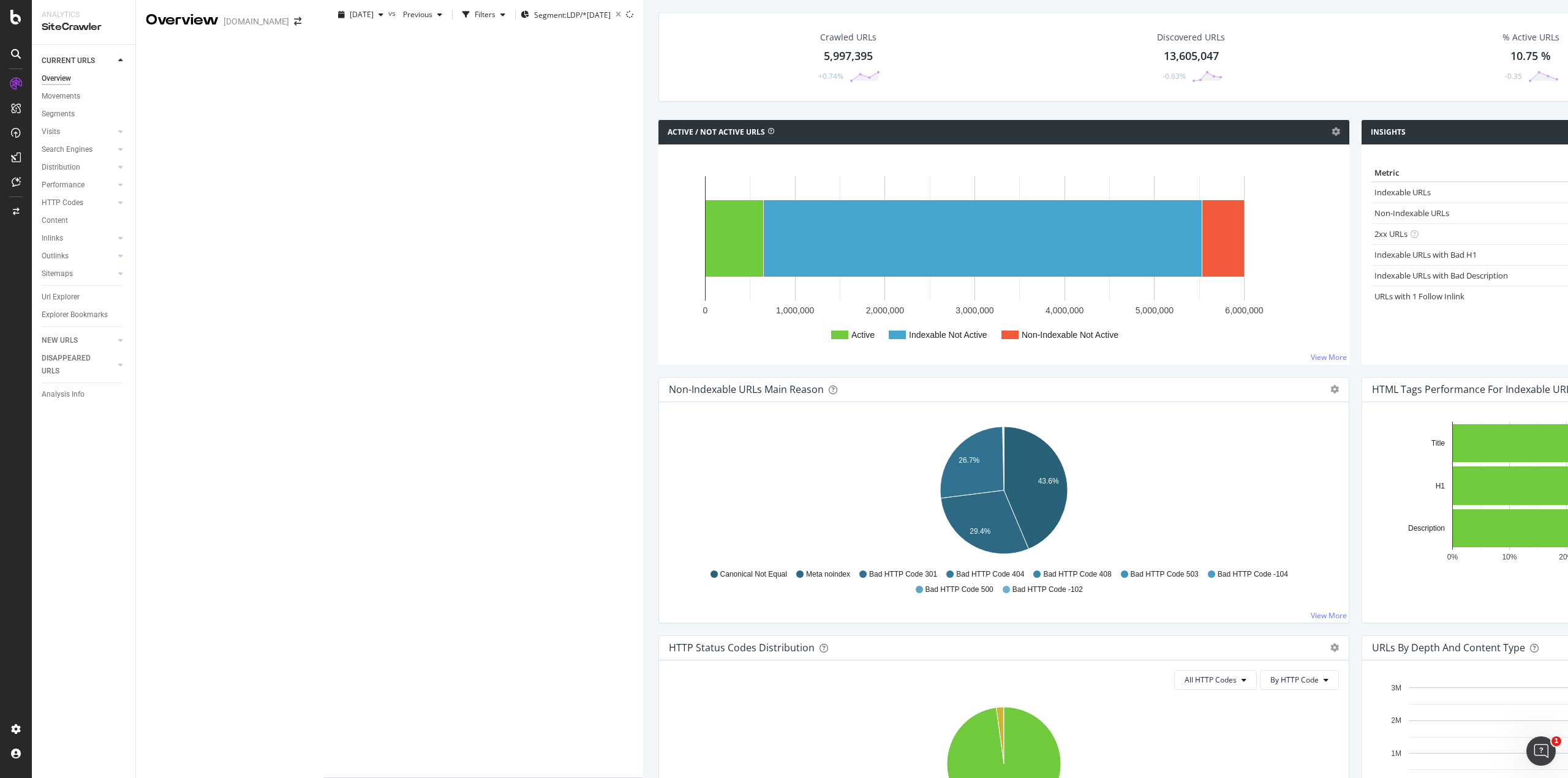
drag, startPoint x: 1193, startPoint y: 255, endPoint x: 1229, endPoint y: 255, distance: 36.0
drag, startPoint x: 1193, startPoint y: 297, endPoint x: 1233, endPoint y: 297, distance: 40.0
drag, startPoint x: 1201, startPoint y: 278, endPoint x: 1234, endPoint y: 275, distance: 33.1
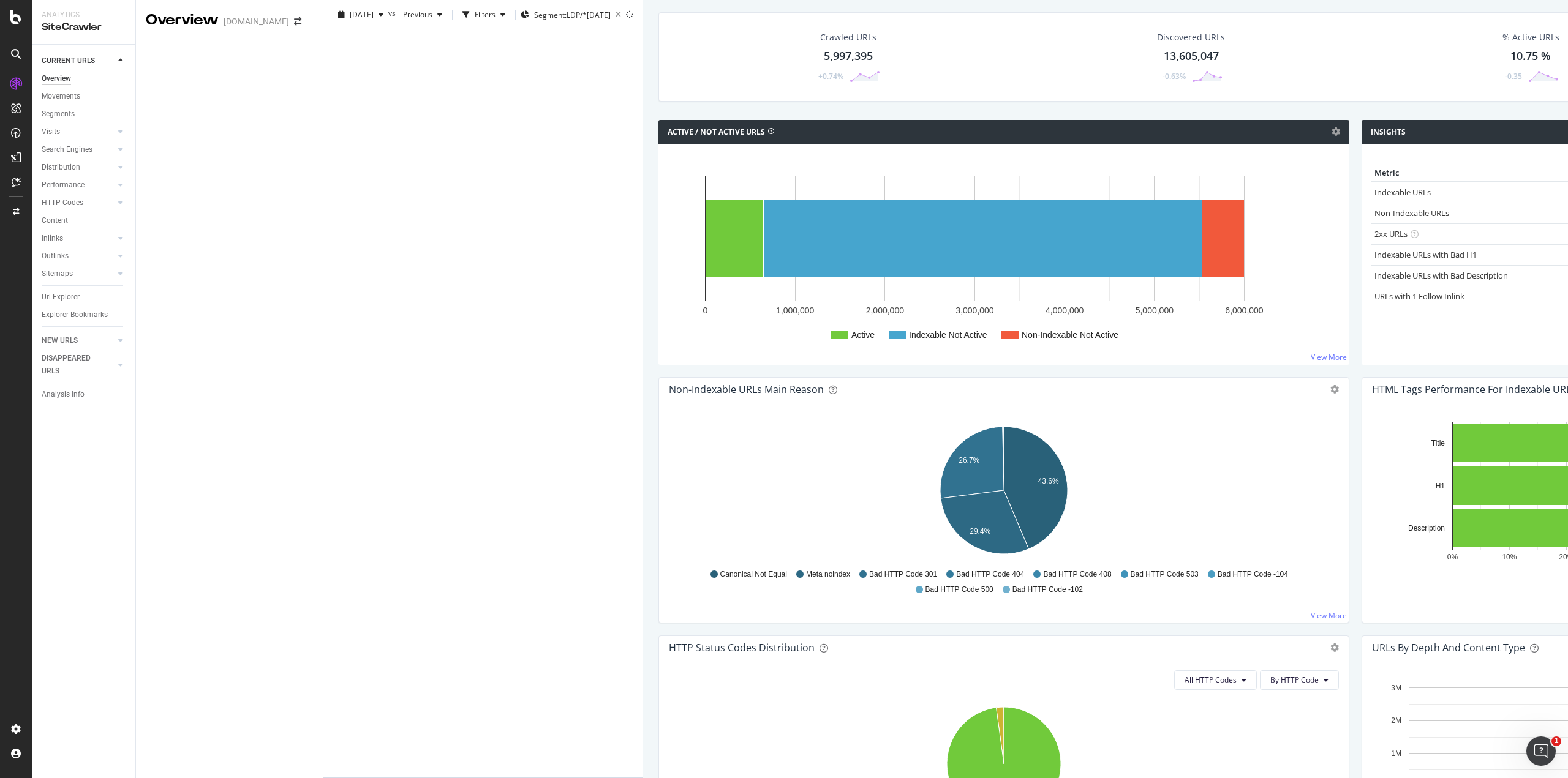
drag, startPoint x: 1187, startPoint y: 357, endPoint x: 1247, endPoint y: 363, distance: 60.3
click at [1374, 302] on link "URLs with 1 Follow Inlink" at bounding box center [1419, 296] width 90 height 11
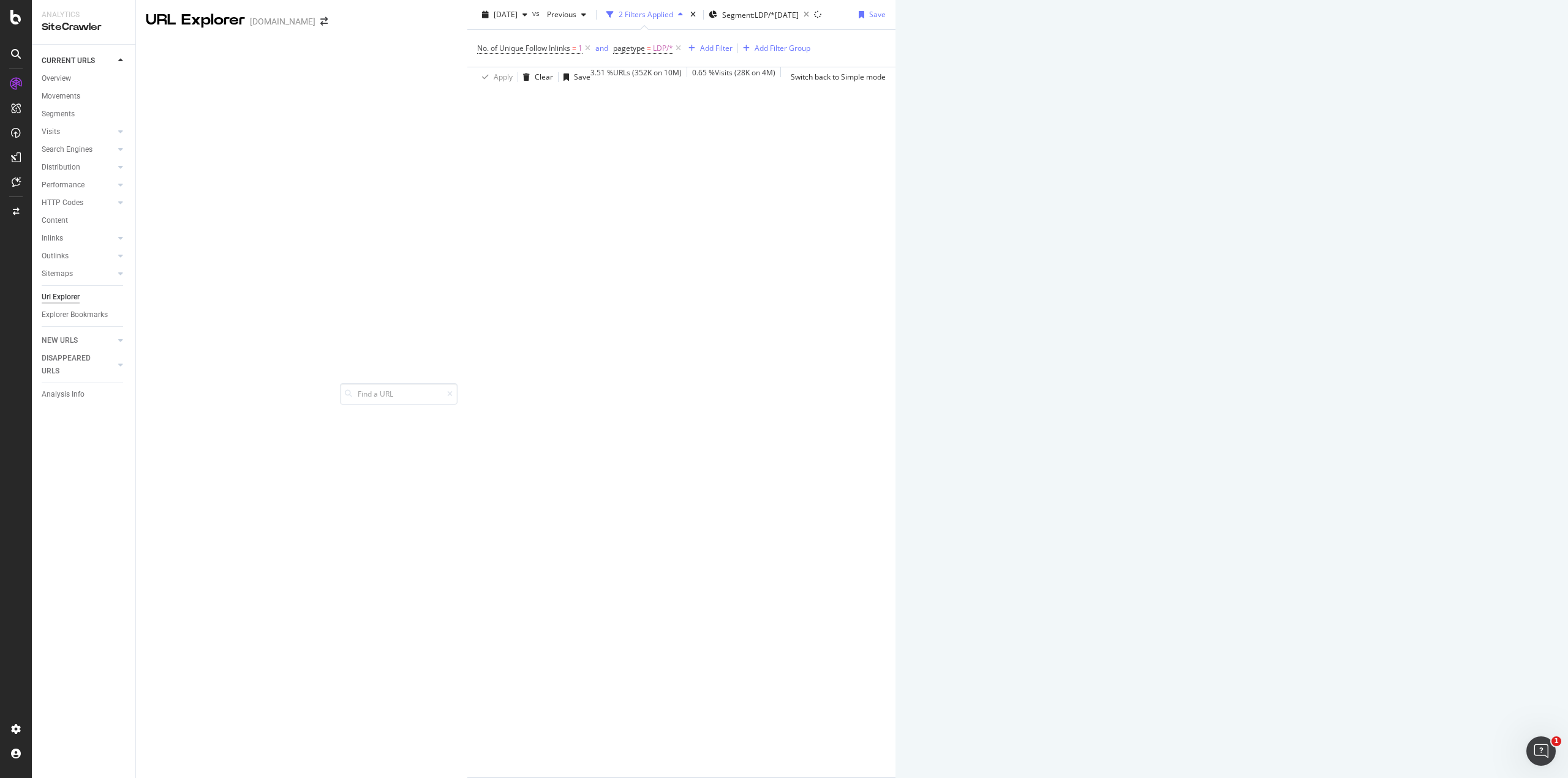
click at [1019, 25] on span "URLs by Depth" at bounding box center [989, 19] width 60 height 11
click at [1038, 29] on div "URLs by Depth" at bounding box center [997, 19] width 81 height 19
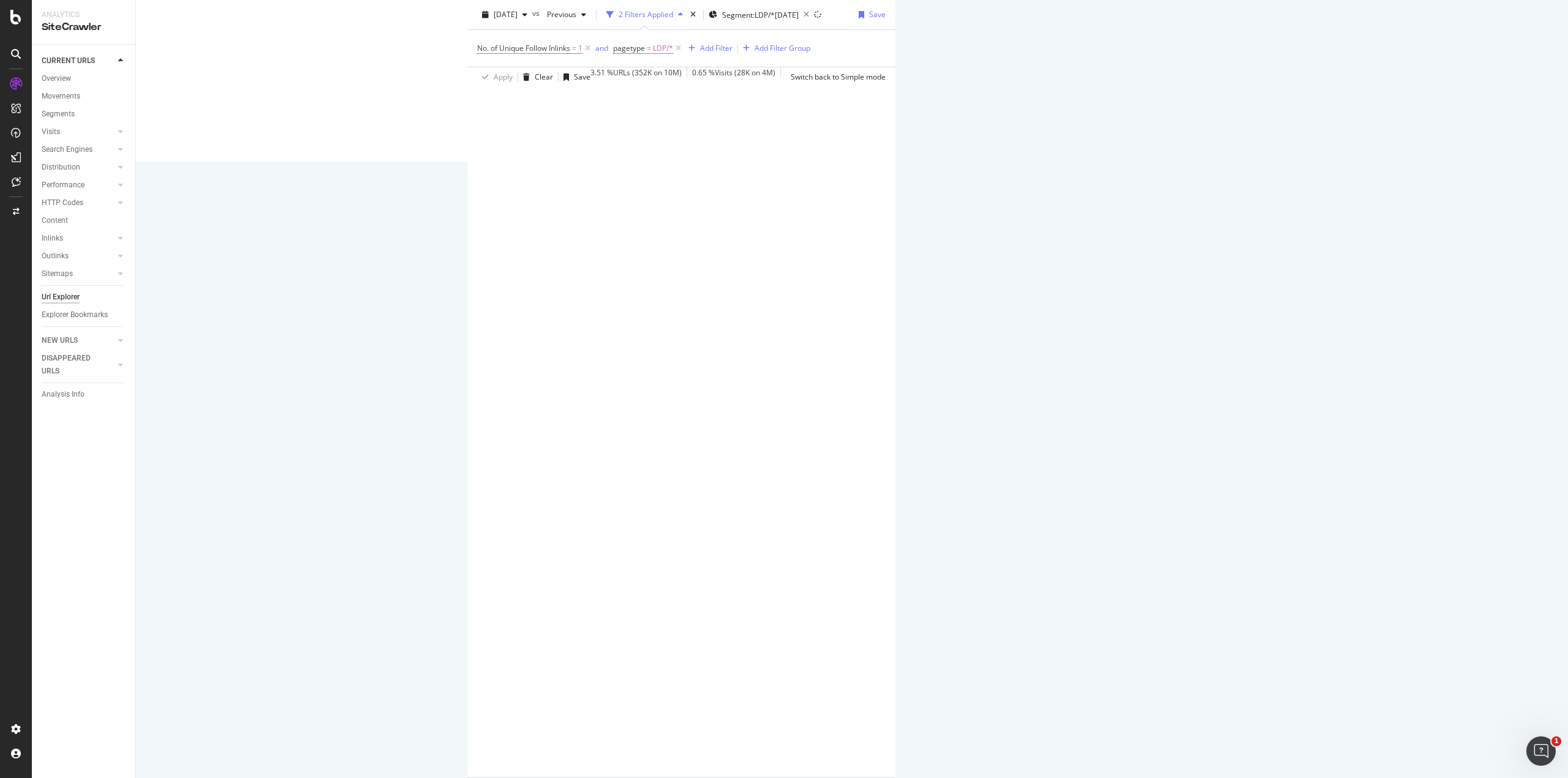
scroll to position [673, 0]
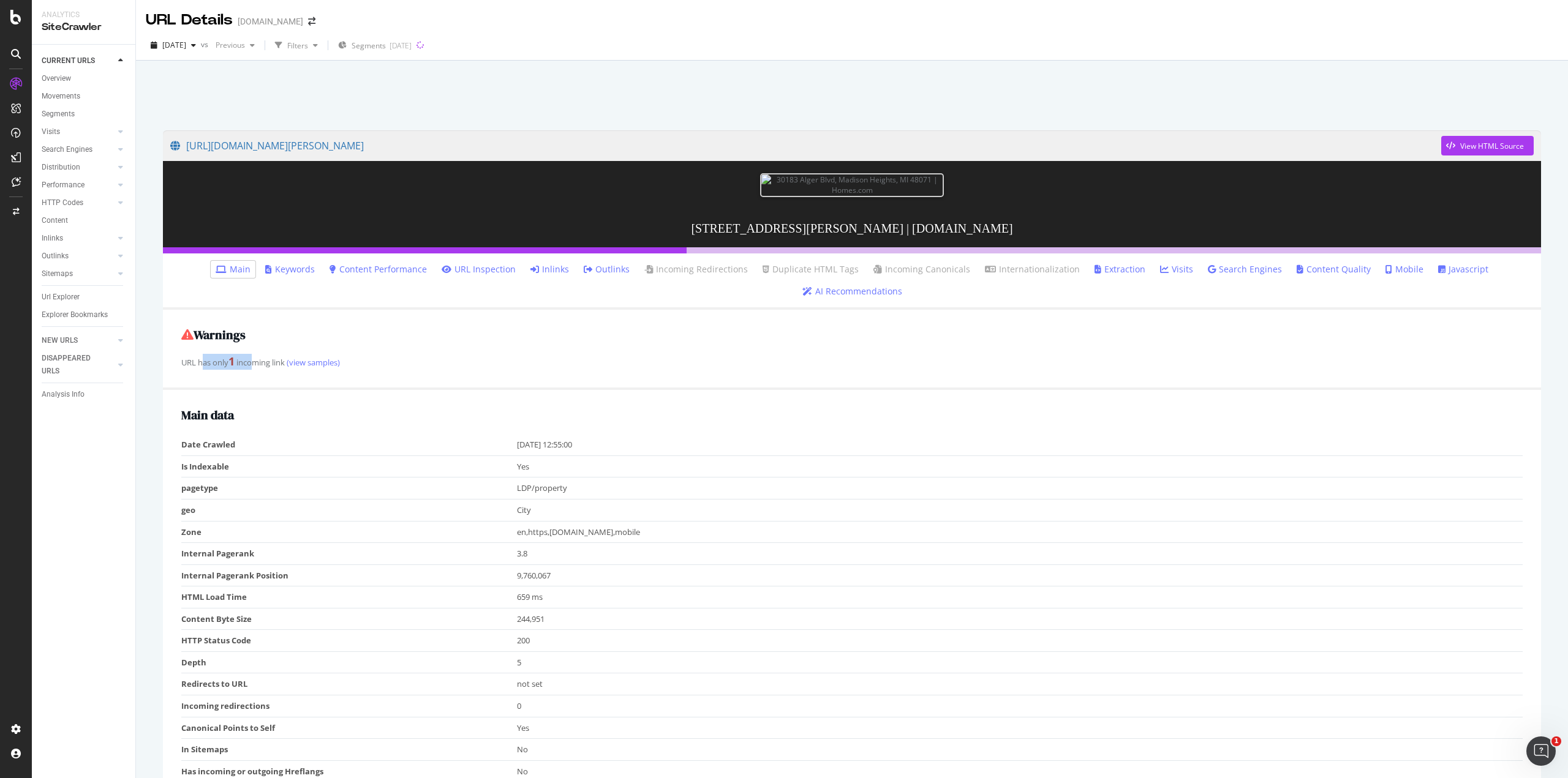
drag, startPoint x: 205, startPoint y: 460, endPoint x: 258, endPoint y: 461, distance: 53.0
click at [258, 370] on div "URL has only 1 incoming link (view samples)" at bounding box center [852, 362] width 1341 height 16
click at [259, 370] on div "URL has only 1 incoming link (view samples)" at bounding box center [852, 362] width 1341 height 16
click at [321, 368] on link "(view samples)" at bounding box center [312, 362] width 55 height 11
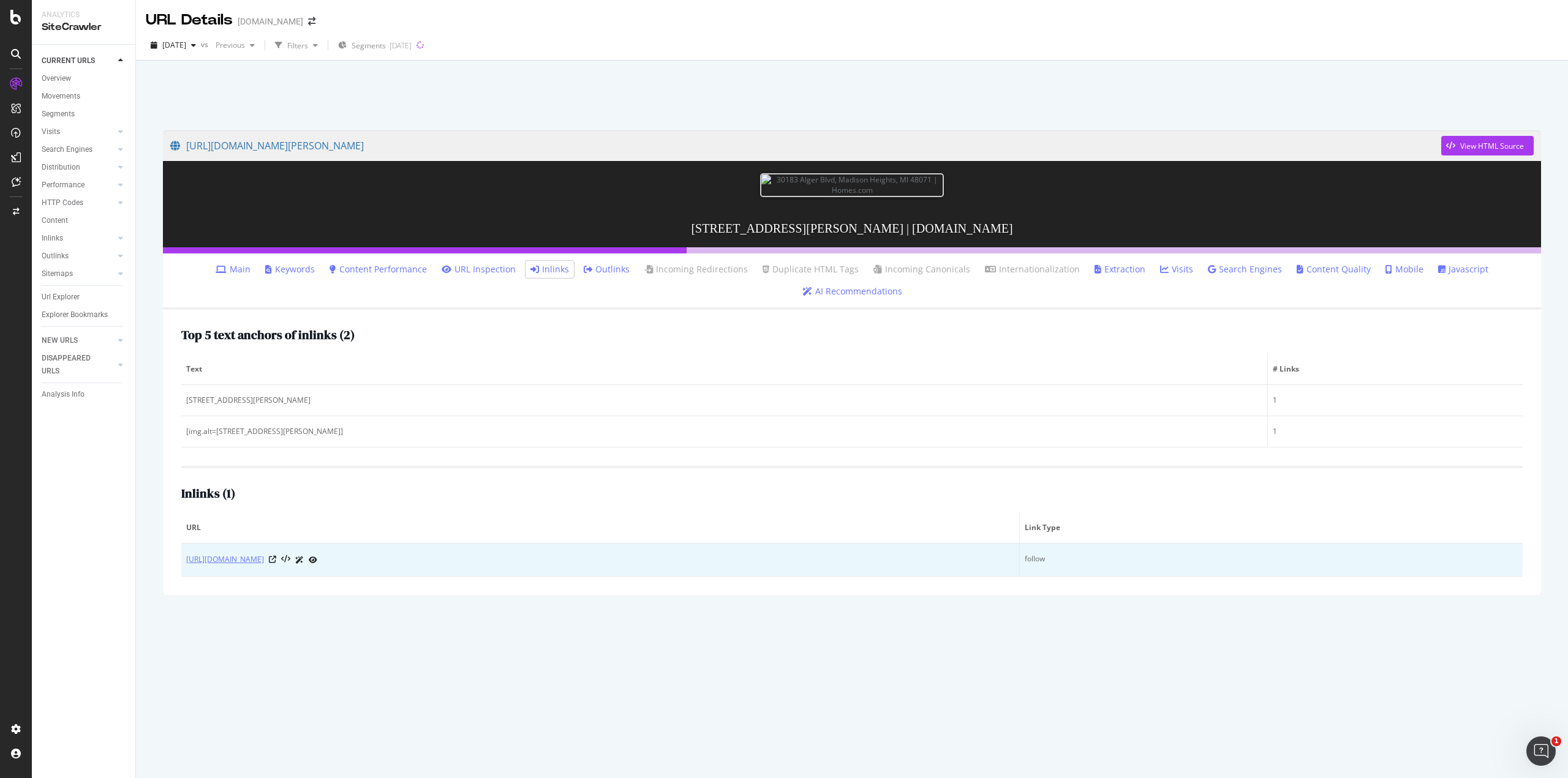
drag, startPoint x: 373, startPoint y: 636, endPoint x: 186, endPoint y: 641, distance: 187.1
click at [187, 566] on div "[URL][DOMAIN_NAME]" at bounding box center [599, 560] width 828 height 13
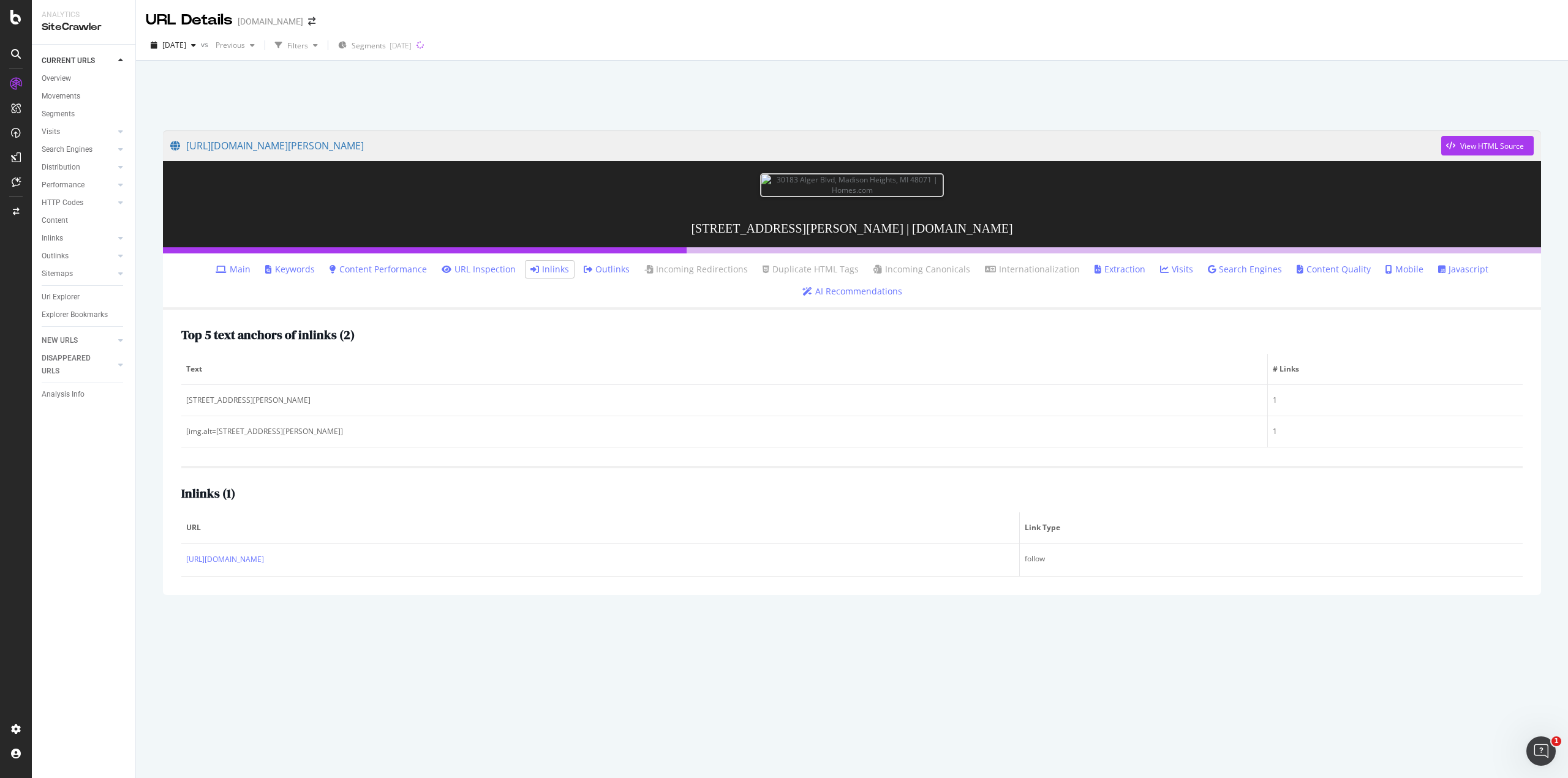
click at [172, 590] on div "Top 5 text anchors of inlinks ( 2 ) Text # Links [STREET_ADDRESS][PERSON_NAME] …" at bounding box center [852, 453] width 1378 height 285
